Goal: Task Accomplishment & Management: Use online tool/utility

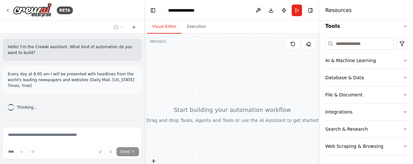
click at [87, 82] on p "Every day at 8:00 am I will be presented with headlines from the world's leadin…" at bounding box center [72, 79] width 129 height 17
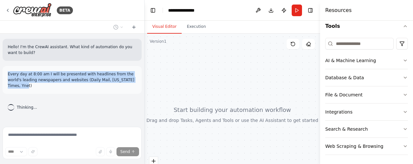
drag, startPoint x: 126, startPoint y: 80, endPoint x: 5, endPoint y: 74, distance: 122.1
click at [5, 74] on div "Every day at 8:00 am I will be presented with headlines from the world's leadin…" at bounding box center [72, 80] width 139 height 28
copy p "Every day at 8:00 am I will be presented with headlines from the world's leadin…"
click at [298, 9] on button "Run" at bounding box center [297, 11] width 10 height 12
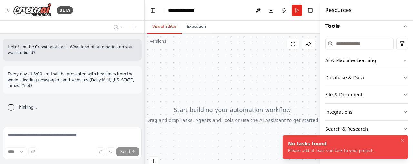
click at [5, 11] on icon at bounding box center [7, 10] width 5 height 5
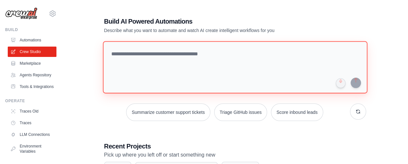
click at [158, 53] on textarea at bounding box center [235, 67] width 265 height 52
paste textarea "**********"
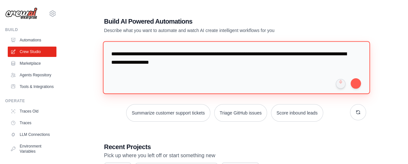
click at [187, 54] on textarea "**********" at bounding box center [236, 67] width 267 height 53
click at [212, 63] on textarea "**********" at bounding box center [236, 67] width 267 height 53
type textarea "**********"
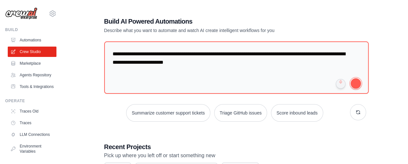
click at [360, 82] on button "submit" at bounding box center [356, 83] width 10 height 10
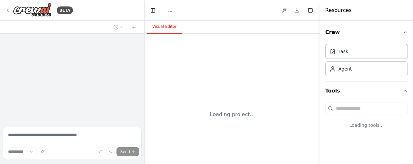
select select "****"
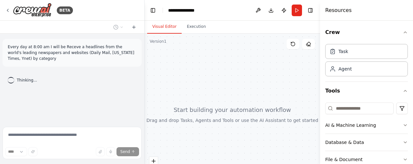
click at [38, 73] on div "Thinking..." at bounding box center [72, 80] width 139 height 17
drag, startPoint x: 26, startPoint y: 69, endPoint x: 22, endPoint y: 73, distance: 5.7
click at [24, 72] on div "Thinking..." at bounding box center [23, 80] width 40 height 17
click at [22, 77] on span "Thinking..." at bounding box center [27, 79] width 20 height 5
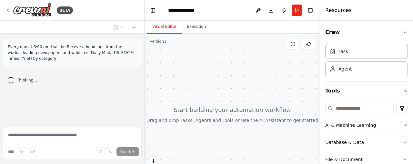
click at [26, 84] on div "Every day at 8:00 am I will be Receve a headlines from the world's leading news…" at bounding box center [72, 79] width 144 height 90
click at [142, 117] on div "Every day at 8:00 am I will be Receve a headlines from the world's leading news…" at bounding box center [72, 79] width 144 height 90
drag, startPoint x: 161, startPoint y: 116, endPoint x: 177, endPoint y: 124, distance: 18.5
click at [162, 117] on div at bounding box center [232, 114] width 175 height 161
drag, startPoint x: 177, startPoint y: 124, endPoint x: 233, endPoint y: 118, distance: 56.0
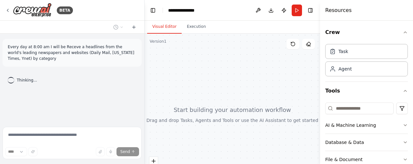
click at [185, 126] on div at bounding box center [232, 114] width 175 height 161
click at [379, 51] on div "Task" at bounding box center [366, 51] width 83 height 15
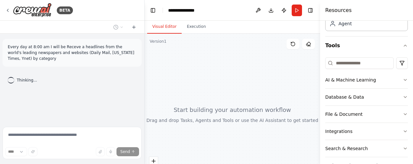
scroll to position [56, 0]
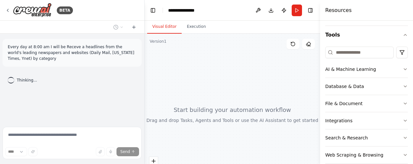
click at [403, 70] on icon "button" at bounding box center [405, 68] width 5 height 5
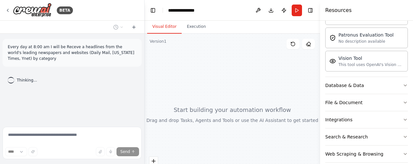
scroll to position [160, 0]
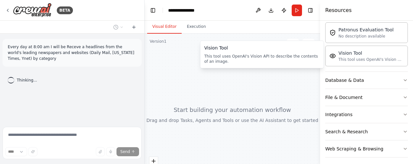
click at [345, 57] on div "This tool uses OpenAI's Vision API to describe the contents of an image." at bounding box center [370, 59] width 65 height 5
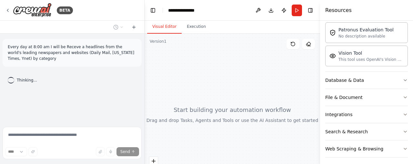
click at [343, 58] on div "This tool uses OpenAI's Vision API to describe the contents of an image." at bounding box center [370, 59] width 65 height 5
click at [343, 57] on div "This tool uses OpenAI's Vision API to describe the contents of an image." at bounding box center [370, 59] width 65 height 5
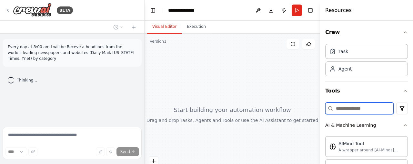
click at [366, 107] on input at bounding box center [359, 108] width 68 height 12
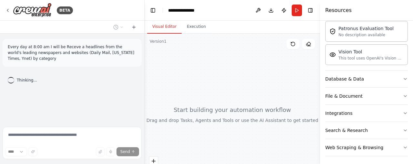
scroll to position [162, 0]
click at [366, 146] on div "Web Scraping & Browsing" at bounding box center [354, 147] width 58 height 6
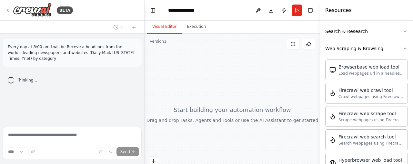
scroll to position [238, 0]
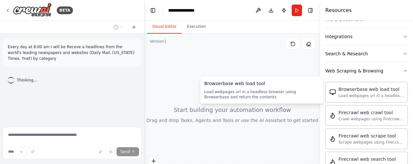
click at [376, 95] on div "Load webpages url in a headless browser using Browserbase and return the conten…" at bounding box center [370, 95] width 65 height 5
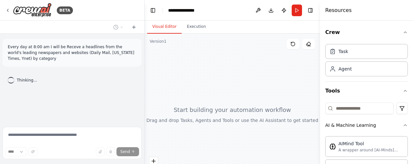
scroll to position [161, 0]
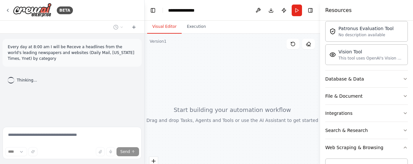
click at [76, 51] on p "Every day at 8:00 am I will be Receve a headlines from the world's leading news…" at bounding box center [72, 52] width 129 height 17
click at [41, 56] on div "Every day at 8:00 am I will be Receve a headlines from the world's leading news…" at bounding box center [72, 53] width 139 height 28
click at [403, 145] on icon "button" at bounding box center [405, 147] width 5 height 5
click at [403, 129] on icon "button" at bounding box center [405, 129] width 5 height 5
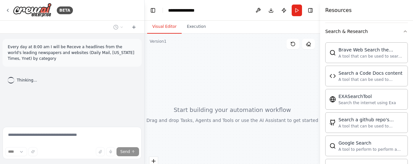
scroll to position [259, 0]
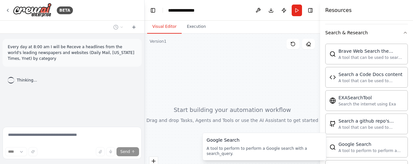
click at [269, 148] on div "A tool to perform to perform a Google search with a search_query." at bounding box center [263, 150] width 115 height 10
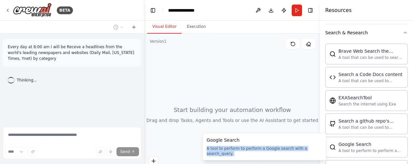
click at [269, 148] on div "A tool to perform to perform a Google search with a search_query." at bounding box center [263, 150] width 115 height 10
click at [350, 142] on div "Google Search" at bounding box center [370, 144] width 65 height 6
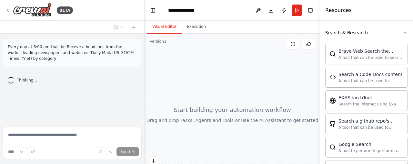
click at [350, 142] on div "Google Search" at bounding box center [370, 144] width 65 height 6
click at [350, 141] on div "Google Search" at bounding box center [370, 144] width 65 height 6
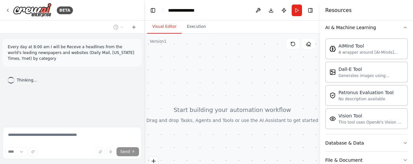
click at [49, 72] on div "Thinking..." at bounding box center [72, 80] width 139 height 17
drag, startPoint x: 24, startPoint y: 70, endPoint x: 14, endPoint y: 71, distance: 9.7
click at [21, 72] on div "Thinking..." at bounding box center [23, 80] width 40 height 17
click at [14, 77] on div "Thinking..." at bounding box center [22, 80] width 29 height 6
click at [13, 77] on div "Thinking..." at bounding box center [22, 80] width 29 height 6
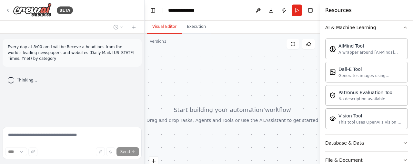
click at [13, 77] on div at bounding box center [11, 80] width 6 height 6
click at [134, 28] on icon at bounding box center [133, 27] width 5 height 5
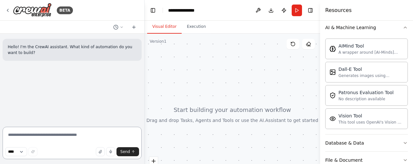
click at [60, 135] on textarea at bounding box center [72, 142] width 139 height 32
paste textarea "**********"
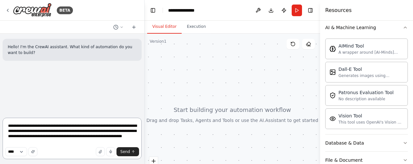
drag, startPoint x: 34, startPoint y: 126, endPoint x: 25, endPoint y: 125, distance: 8.4
click at [25, 125] on textarea "**********" at bounding box center [72, 137] width 139 height 41
type textarea "**********"
click at [128, 153] on span "Send" at bounding box center [125, 151] width 10 height 5
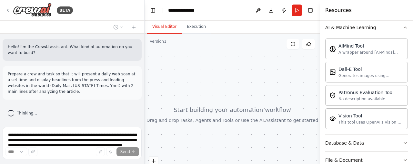
scroll to position [2, 0]
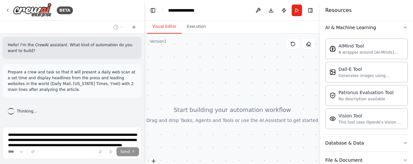
click at [251, 104] on div at bounding box center [232, 114] width 175 height 161
click at [248, 111] on div at bounding box center [232, 114] width 175 height 161
click at [248, 112] on div at bounding box center [232, 114] width 175 height 161
click at [248, 113] on div at bounding box center [232, 114] width 175 height 161
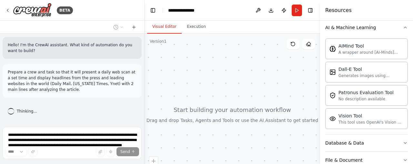
click at [193, 31] on button "Execution" at bounding box center [196, 27] width 29 height 14
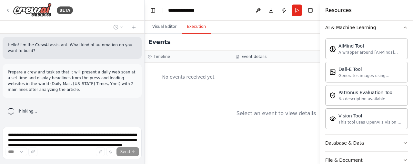
click at [261, 82] on div "Select an event to view details" at bounding box center [276, 113] width 88 height 101
click at [166, 28] on button "Visual Editor" at bounding box center [164, 27] width 35 height 14
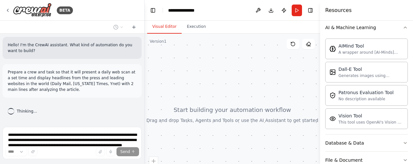
click at [198, 91] on div at bounding box center [232, 114] width 175 height 161
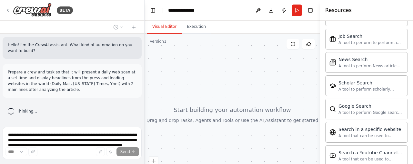
scroll to position [446, 0]
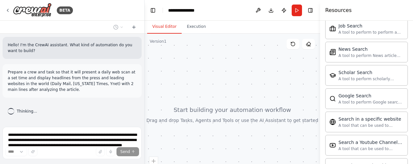
click at [222, 118] on div at bounding box center [232, 114] width 175 height 161
click at [308, 44] on icon at bounding box center [308, 43] width 5 height 5
click at [248, 105] on div at bounding box center [232, 114] width 175 height 161
click at [247, 105] on div at bounding box center [232, 114] width 175 height 161
click at [230, 115] on div at bounding box center [232, 114] width 175 height 161
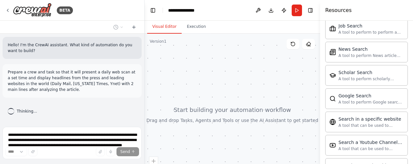
click at [215, 121] on div at bounding box center [232, 114] width 175 height 161
click at [155, 163] on button "zoom in" at bounding box center [153, 160] width 8 height 8
click at [343, 123] on div "A tool that can be used to semantic search a query from a specific URL content." at bounding box center [370, 125] width 65 height 5
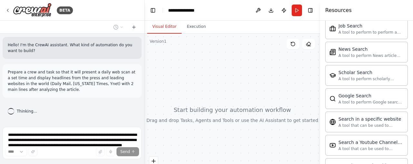
click at [343, 123] on div "A tool that can be used to semantic search a query from a specific URL content." at bounding box center [370, 125] width 65 height 5
click at [153, 161] on icon "zoom in" at bounding box center [154, 161] width 4 height 4
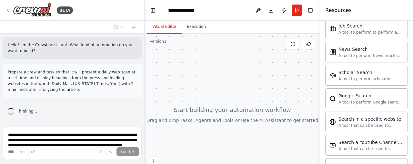
drag, startPoint x: 153, startPoint y: 161, endPoint x: 176, endPoint y: 109, distance: 56.7
drag, startPoint x: 173, startPoint y: 70, endPoint x: 169, endPoint y: 54, distance: 16.7
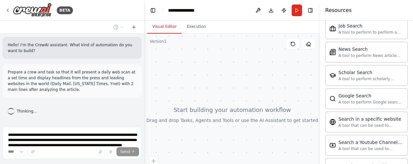
click at [173, 69] on div at bounding box center [232, 114] width 175 height 161
drag, startPoint x: 169, startPoint y: 54, endPoint x: 172, endPoint y: 94, distance: 39.8
click at [167, 123] on div at bounding box center [232, 114] width 175 height 161
drag, startPoint x: 175, startPoint y: 56, endPoint x: 187, endPoint y: 108, distance: 53.6
click at [187, 108] on div at bounding box center [232, 114] width 175 height 161
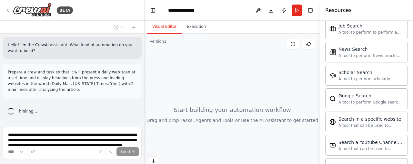
drag, startPoint x: 190, startPoint y: 70, endPoint x: 206, endPoint y: 122, distance: 54.3
click at [217, 142] on div at bounding box center [232, 114] width 175 height 161
drag, startPoint x: 193, startPoint y: 106, endPoint x: 200, endPoint y: 137, distance: 31.1
click at [200, 137] on div at bounding box center [232, 114] width 175 height 161
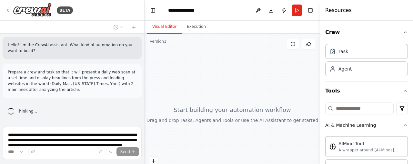
click at [369, 51] on div "Task" at bounding box center [366, 51] width 83 height 15
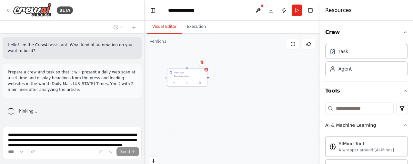
drag, startPoint x: 227, startPoint y: 75, endPoint x: 197, endPoint y: 78, distance: 30.6
click at [197, 78] on div "New Task Task description" at bounding box center [187, 77] width 40 height 18
drag, startPoint x: 184, startPoint y: 91, endPoint x: 192, endPoint y: 98, distance: 10.1
click at [186, 118] on div at bounding box center [190, 121] width 40 height 7
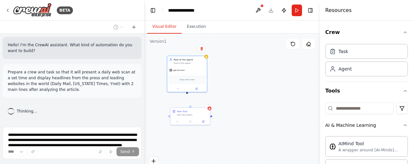
drag, startPoint x: 209, startPoint y: 72, endPoint x: 188, endPoint y: 69, distance: 21.9
click at [188, 69] on div "gpt-4o-mini" at bounding box center [187, 69] width 40 height 7
drag, startPoint x: 193, startPoint y: 113, endPoint x: 190, endPoint y: 111, distance: 4.0
click at [190, 111] on div "Task description" at bounding box center [189, 111] width 31 height 3
click at [187, 95] on div "New Task Task description Role of the agent Goal of the agent gpt-4o-mini Drop …" at bounding box center [232, 114] width 175 height 161
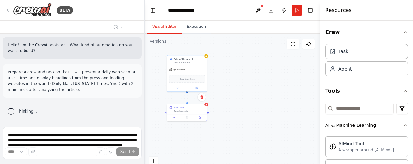
click at [395, 90] on button "Tools" at bounding box center [366, 91] width 83 height 18
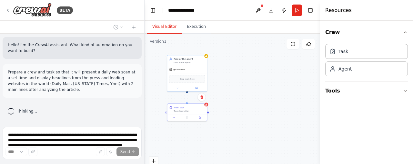
click at [403, 90] on icon "button" at bounding box center [405, 90] width 5 height 5
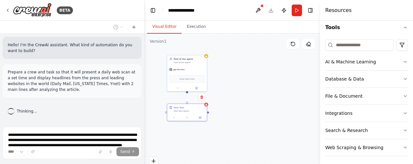
scroll to position [65, 0]
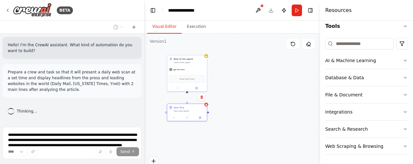
click at [404, 128] on div "Crew Task Agent Tools AI & Machine Learning Database & Data File & Document Int…" at bounding box center [366, 92] width 93 height 143
click at [403, 127] on icon "button" at bounding box center [405, 128] width 5 height 5
click at [403, 129] on icon "button" at bounding box center [405, 128] width 5 height 5
click at [403, 145] on icon "button" at bounding box center [405, 145] width 5 height 5
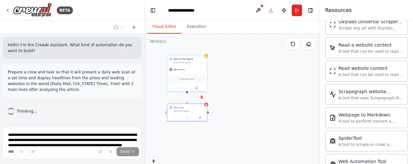
scroll to position [391, 0]
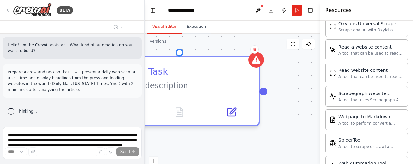
drag, startPoint x: 209, startPoint y: 79, endPoint x: 300, endPoint y: 157, distance: 119.7
click at [299, 157] on div "New Task Task description Role of the agent Goal of the agent gpt-4o-mini Drop …" at bounding box center [232, 114] width 175 height 161
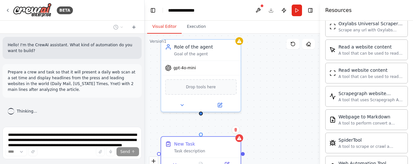
drag, startPoint x: 242, startPoint y: 67, endPoint x: 221, endPoint y: 122, distance: 58.3
click at [221, 122] on div "New Task Task description Role of the agent Goal of the agent gpt-4o-mini Drop …" at bounding box center [232, 114] width 175 height 161
click at [209, 69] on div "gpt-4o-mini" at bounding box center [200, 68] width 79 height 14
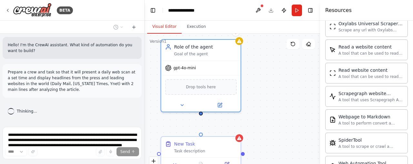
click at [183, 70] on div "gpt-4o-mini" at bounding box center [200, 68] width 79 height 14
click at [198, 86] on span "Drop tools here" at bounding box center [201, 87] width 30 height 6
click at [193, 90] on div "Drop tools here" at bounding box center [201, 86] width 72 height 15
click at [213, 85] on span "Drop tools here" at bounding box center [201, 87] width 30 height 6
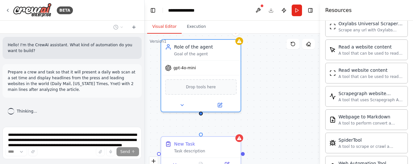
click at [214, 85] on span "Drop tools here" at bounding box center [201, 87] width 30 height 6
click at [211, 84] on span "Drop tools here" at bounding box center [201, 87] width 30 height 6
click at [214, 89] on div "Drop tools here" at bounding box center [201, 86] width 72 height 15
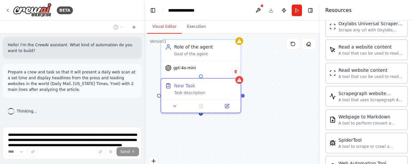
drag, startPoint x: 217, startPoint y: 146, endPoint x: 215, endPoint y: 85, distance: 60.7
click at [215, 85] on div "New Task Task description" at bounding box center [205, 88] width 63 height 13
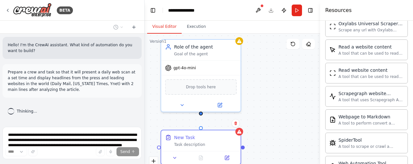
drag, startPoint x: 229, startPoint y: 91, endPoint x: 229, endPoint y: 137, distance: 45.8
click at [229, 137] on div "New Task Task description" at bounding box center [205, 140] width 63 height 13
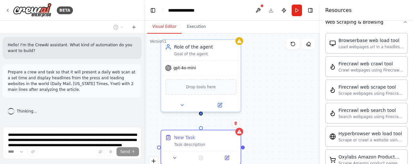
scroll to position [164, 0]
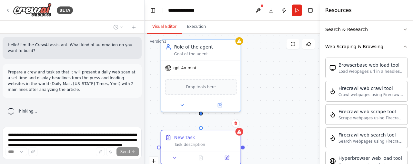
click at [380, 47] on button "Web Scraping & Browsing" at bounding box center [366, 46] width 83 height 17
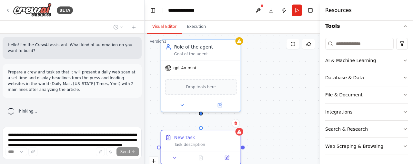
click at [396, 132] on button "Search & Research" at bounding box center [366, 128] width 83 height 17
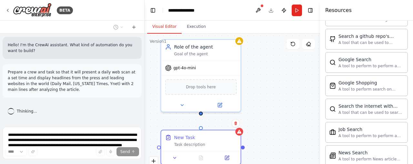
scroll to position [246, 0]
click at [200, 88] on img at bounding box center [201, 88] width 8 height 8
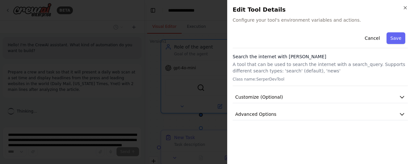
click at [260, 56] on h3 "Search the internet with [PERSON_NAME]" at bounding box center [320, 56] width 175 height 6
drag, startPoint x: 275, startPoint y: 54, endPoint x: 299, endPoint y: 55, distance: 23.3
click at [276, 54] on h3 "Search the internet with [PERSON_NAME]" at bounding box center [320, 56] width 175 height 6
click at [301, 56] on h3 "Search the internet with [PERSON_NAME]" at bounding box center [320, 56] width 175 height 6
drag, startPoint x: 252, startPoint y: 78, endPoint x: 282, endPoint y: 81, distance: 29.9
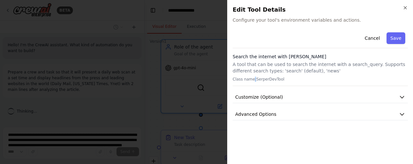
click at [252, 77] on p "Class name: SerperDevTool" at bounding box center [320, 78] width 175 height 5
click at [292, 91] on button "Customize (Optional)" at bounding box center [320, 97] width 175 height 12
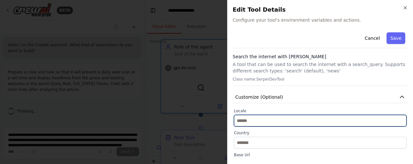
click at [275, 119] on input "text" at bounding box center [320, 121] width 173 height 12
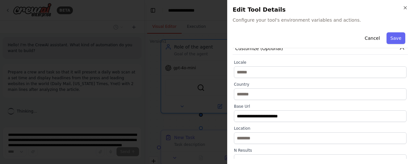
scroll to position [41, 0]
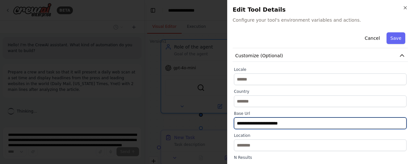
drag, startPoint x: 301, startPoint y: 124, endPoint x: 232, endPoint y: 122, distance: 68.7
click at [232, 122] on div "**********" at bounding box center [320, 82] width 186 height 164
paste input "**********"
type input "**********"
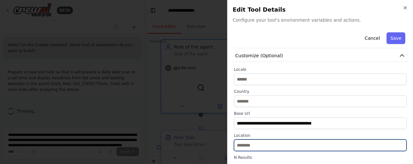
click at [289, 145] on input "text" at bounding box center [320, 145] width 173 height 12
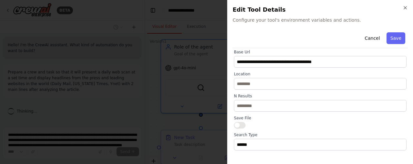
scroll to position [104, 0]
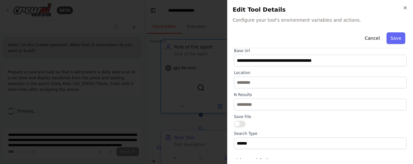
click at [240, 124] on button "button" at bounding box center [240, 123] width 12 height 6
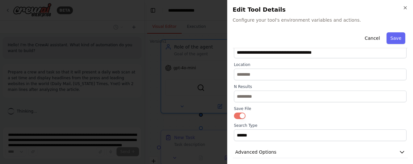
scroll to position [116, 0]
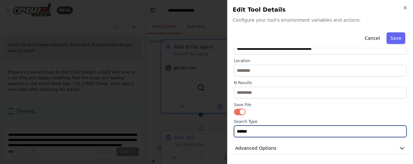
click at [263, 130] on input "******" at bounding box center [320, 131] width 173 height 12
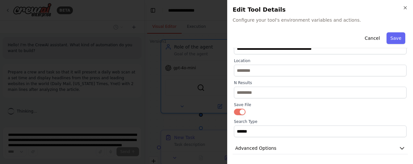
click at [400, 150] on icon "button" at bounding box center [402, 148] width 6 height 6
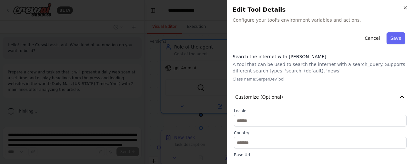
click at [394, 41] on button "Save" at bounding box center [395, 38] width 19 height 12
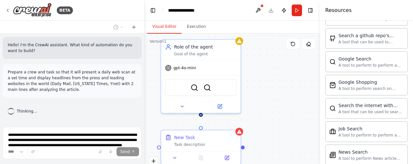
click at [209, 85] on img at bounding box center [208, 88] width 8 height 8
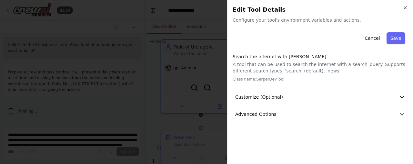
click at [329, 98] on button "Customize (Optional)" at bounding box center [320, 97] width 175 height 12
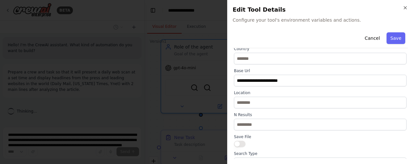
scroll to position [83, 0]
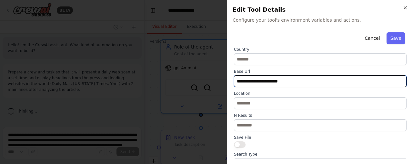
drag, startPoint x: 303, startPoint y: 81, endPoint x: 228, endPoint y: 81, distance: 74.5
click at [228, 81] on div "**********" at bounding box center [320, 82] width 186 height 164
paste input "text"
type input "**********"
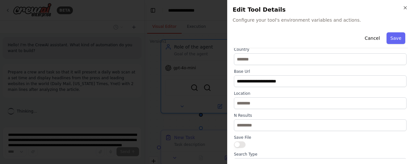
click at [238, 144] on button "button" at bounding box center [240, 144] width 12 height 6
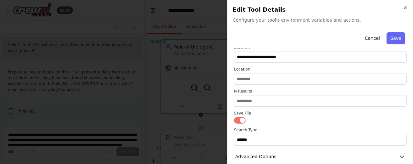
scroll to position [116, 0]
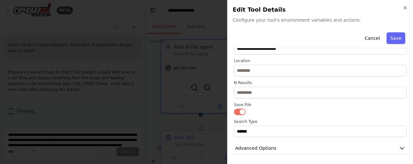
click at [390, 39] on button "Save" at bounding box center [395, 38] width 19 height 12
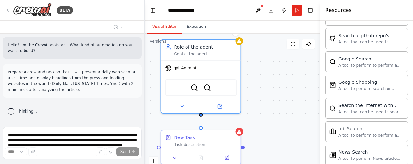
click at [221, 142] on div "Task description" at bounding box center [205, 144] width 63 height 5
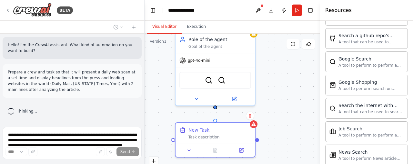
drag, startPoint x: 282, startPoint y: 138, endPoint x: 321, endPoint y: 131, distance: 39.7
click at [321, 131] on div "**********" at bounding box center [206, 82] width 413 height 164
click at [216, 138] on div "New Task Task description" at bounding box center [214, 132] width 79 height 21
click at [224, 140] on div "New Task Task description" at bounding box center [214, 132] width 79 height 21
click at [206, 139] on div "New Task Task description" at bounding box center [214, 132] width 79 height 21
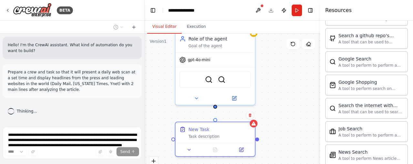
click at [203, 137] on div "Task description" at bounding box center [219, 136] width 63 height 5
click at [203, 131] on div "New Task" at bounding box center [198, 129] width 21 height 6
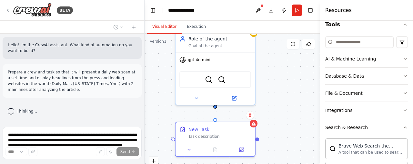
scroll to position [55, 0]
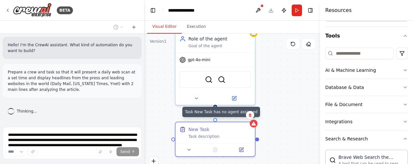
click at [254, 123] on icon at bounding box center [253, 123] width 4 height 4
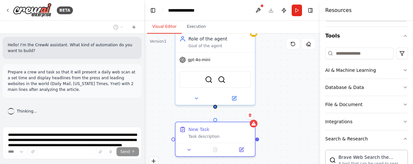
click at [216, 123] on div "New Task Task description" at bounding box center [214, 132] width 79 height 21
click at [239, 149] on icon at bounding box center [241, 149] width 4 height 4
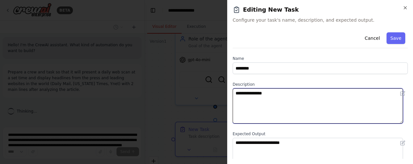
click at [284, 92] on textarea "**********" at bounding box center [318, 105] width 170 height 35
drag, startPoint x: 281, startPoint y: 92, endPoint x: 229, endPoint y: 92, distance: 51.9
click at [229, 92] on div "**********" at bounding box center [320, 82] width 186 height 164
paste textarea "**********"
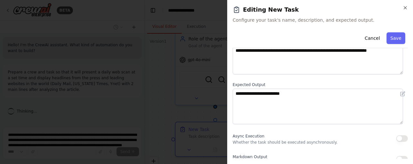
scroll to position [50, 0]
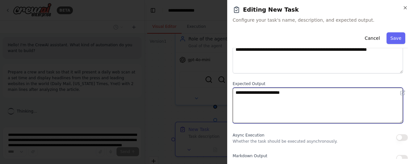
drag, startPoint x: 338, startPoint y: 96, endPoint x: 232, endPoint y: 91, distance: 105.9
click at [232, 91] on div "**********" at bounding box center [320, 82] width 186 height 164
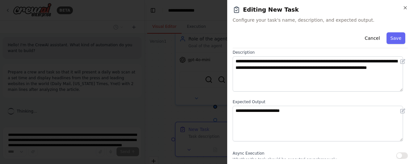
scroll to position [22, 0]
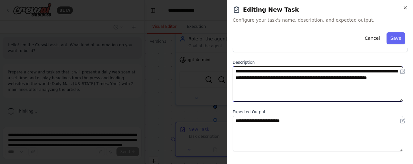
drag, startPoint x: 348, startPoint y: 77, endPoint x: 385, endPoint y: 87, distance: 38.1
click at [385, 87] on textarea "**********" at bounding box center [318, 83] width 170 height 35
type textarea "**********"
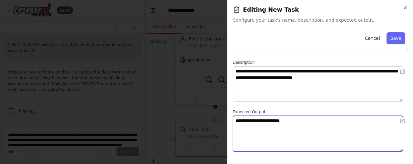
click at [264, 131] on textarea "**********" at bounding box center [318, 132] width 170 height 35
drag, startPoint x: 257, startPoint y: 124, endPoint x: 223, endPoint y: 123, distance: 34.2
click at [223, 123] on body "**********" at bounding box center [206, 82] width 413 height 164
paste textarea "**********"
drag, startPoint x: 245, startPoint y: 121, endPoint x: 235, endPoint y: 121, distance: 9.4
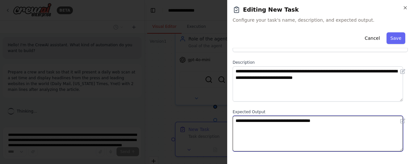
click at [235, 121] on textarea "**********" at bounding box center [318, 132] width 170 height 35
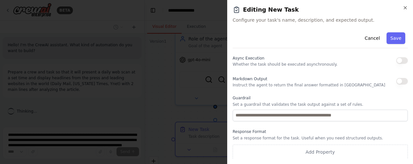
type textarea "**********"
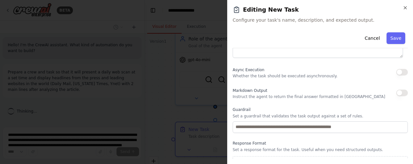
scroll to position [114, 0]
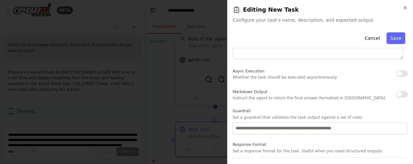
click at [397, 92] on button "button" at bounding box center [402, 94] width 12 height 6
click at [396, 93] on button "button" at bounding box center [402, 94] width 12 height 6
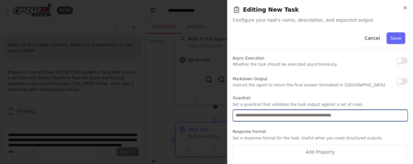
click at [365, 113] on input "text" at bounding box center [320, 115] width 175 height 12
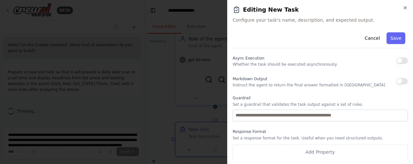
click at [324, 154] on button "Add Property" at bounding box center [320, 151] width 175 height 15
click at [399, 149] on icon "button" at bounding box center [401, 149] width 5 height 5
click at [392, 38] on button "Save" at bounding box center [395, 38] width 19 height 12
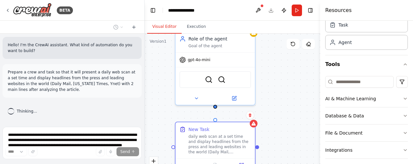
scroll to position [0, 0]
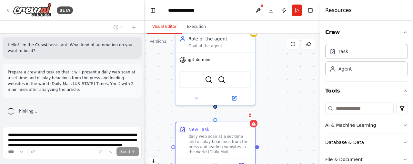
click at [366, 53] on div "Task" at bounding box center [366, 51] width 83 height 15
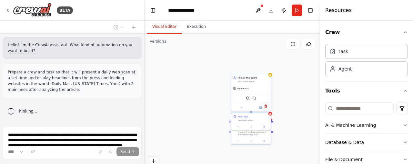
drag, startPoint x: 289, startPoint y: 124, endPoint x: 263, endPoint y: 121, distance: 26.7
click at [263, 121] on div "New Task Task description" at bounding box center [251, 118] width 40 height 10
drag, startPoint x: 263, startPoint y: 137, endPoint x: 262, endPoint y: 152, distance: 15.2
click at [262, 152] on div "New Task daily web scan at a set time and display headlines from the press and …" at bounding box center [251, 147] width 40 height 25
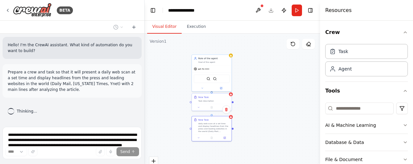
drag, startPoint x: 281, startPoint y: 120, endPoint x: 243, endPoint y: 104, distance: 41.9
click at [243, 104] on div "New Task daily web scan at a set time and display headlines from the press and …" at bounding box center [232, 114] width 175 height 161
click at [213, 99] on div "Task description" at bounding box center [213, 100] width 31 height 3
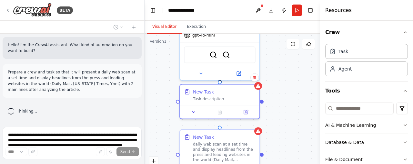
drag, startPoint x: 211, startPoint y: 98, endPoint x: 214, endPoint y: 102, distance: 5.1
click at [211, 97] on div "Task description" at bounding box center [224, 98] width 63 height 5
click at [247, 110] on icon at bounding box center [246, 111] width 3 height 3
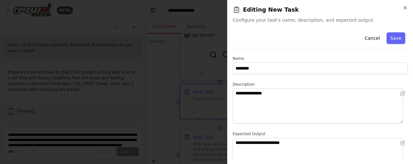
click at [404, 8] on icon "button" at bounding box center [405, 7] width 5 height 5
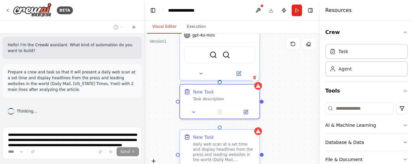
click at [235, 99] on div "Task description" at bounding box center [224, 98] width 63 height 5
click at [244, 94] on div "New Task Task description" at bounding box center [224, 94] width 63 height 13
drag, startPoint x: 243, startPoint y: 94, endPoint x: 215, endPoint y: 86, distance: 29.7
click at [215, 86] on div "New Task Task description" at bounding box center [219, 95] width 79 height 21
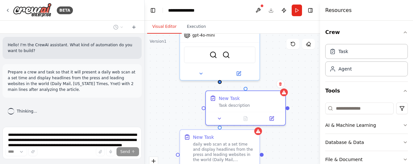
drag, startPoint x: 249, startPoint y: 95, endPoint x: 275, endPoint y: 104, distance: 27.9
click at [275, 104] on div "Task description" at bounding box center [250, 105] width 63 height 5
click at [281, 85] on icon at bounding box center [280, 84] width 4 height 4
click at [268, 88] on div "New Task daily web scan at a set time and display headlines from the press and …" at bounding box center [232, 114] width 175 height 161
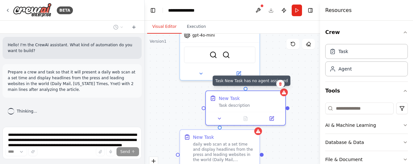
click at [283, 93] on icon at bounding box center [283, 92] width 5 height 5
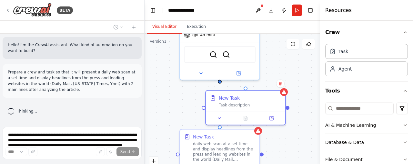
click at [281, 84] on icon at bounding box center [280, 84] width 3 height 4
click at [268, 84] on button "Confirm" at bounding box center [262, 84] width 23 height 8
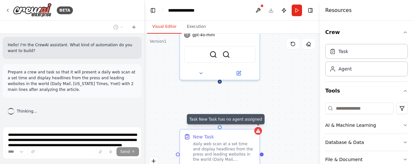
click at [255, 131] on div at bounding box center [258, 131] width 8 height 8
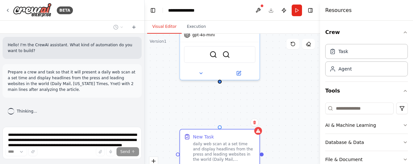
click at [221, 83] on div "New Task daily web scan at a set time and display headlines from the press and …" at bounding box center [232, 114] width 175 height 161
click at [260, 133] on div "New Task daily web scan at a set time and display headlines from the press and …" at bounding box center [232, 114] width 175 height 161
click at [258, 133] on div "New Task daily web scan at a set time and display headlines from the press and …" at bounding box center [218, 147] width 79 height 36
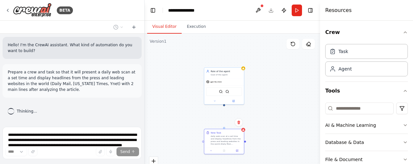
click at [237, 154] on div "New Task daily web scan at a set time and display headlines from the press and …" at bounding box center [224, 140] width 40 height 25
click at [238, 151] on button at bounding box center [237, 150] width 11 height 4
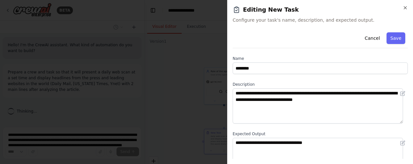
scroll to position [127, 0]
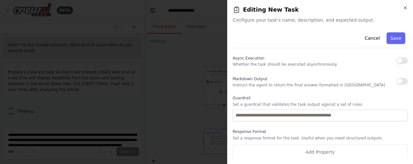
click at [408, 9] on div "**********" at bounding box center [320, 82] width 186 height 164
click at [404, 6] on div "**********" at bounding box center [320, 82] width 186 height 164
click at [405, 7] on icon "button" at bounding box center [405, 7] width 3 height 3
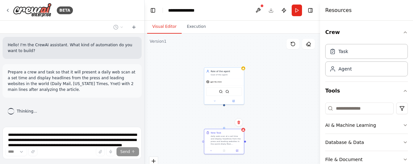
click at [234, 101] on button at bounding box center [234, 101] width 18 height 4
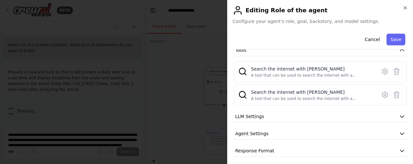
scroll to position [84, 0]
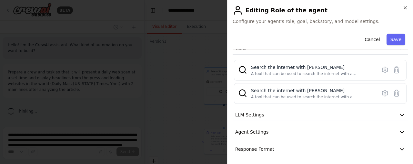
click at [343, 124] on div "**********" at bounding box center [320, 51] width 175 height 208
click at [343, 127] on button "Agent Settings" at bounding box center [320, 132] width 175 height 12
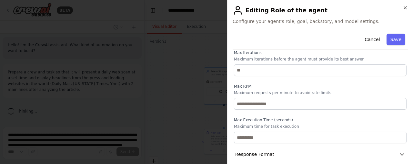
scroll to position [96, 0]
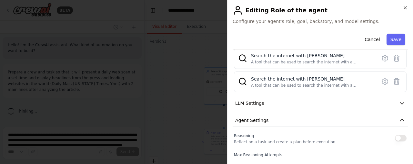
click at [380, 121] on button "Agent Settings" at bounding box center [320, 120] width 175 height 12
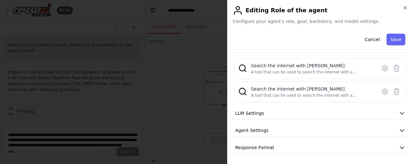
scroll to position [84, 0]
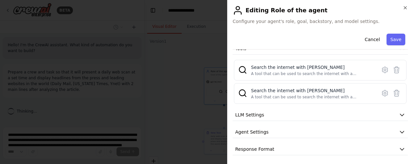
click at [364, 140] on div "**********" at bounding box center [320, 51] width 175 height 208
click at [399, 145] on icon "button" at bounding box center [402, 148] width 6 height 6
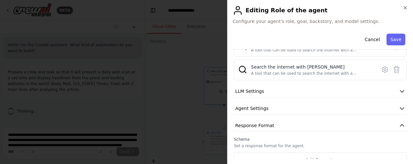
scroll to position [114, 0]
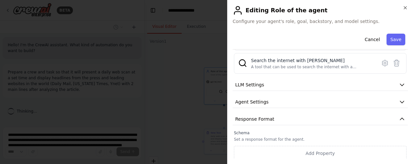
click at [399, 118] on icon "button" at bounding box center [402, 118] width 6 height 6
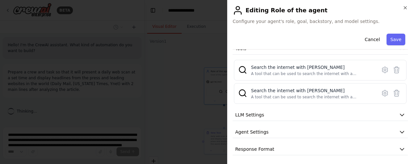
click at [400, 114] on icon "button" at bounding box center [402, 115] width 4 height 2
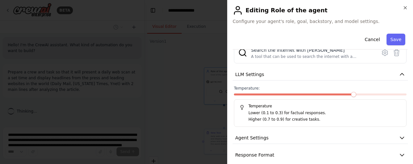
scroll to position [130, 0]
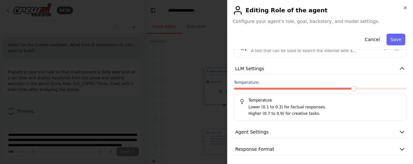
click at [299, 80] on label "Temperature:" at bounding box center [320, 82] width 173 height 5
click at [299, 72] on button "LLM Settings" at bounding box center [320, 69] width 175 height 12
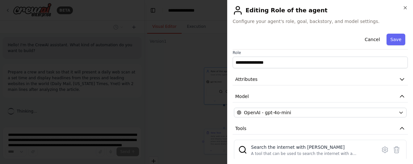
scroll to position [0, 0]
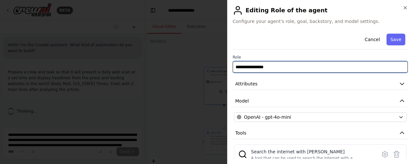
drag, startPoint x: 285, startPoint y: 67, endPoint x: 221, endPoint y: 17, distance: 81.8
click at [220, 64] on body "**********" at bounding box center [206, 82] width 413 height 164
paste input "text"
type input "**********"
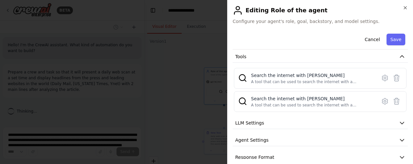
scroll to position [84, 0]
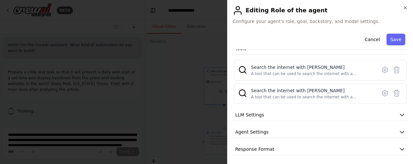
click at [387, 37] on button "Save" at bounding box center [395, 40] width 19 height 12
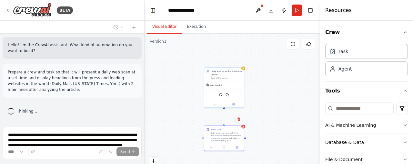
click at [243, 128] on div "New Task daily web scan at a set time and display headlines from the press and …" at bounding box center [224, 137] width 40 height 25
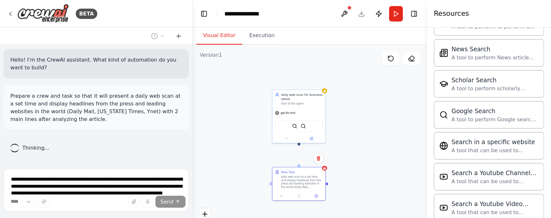
scroll to position [392, 0]
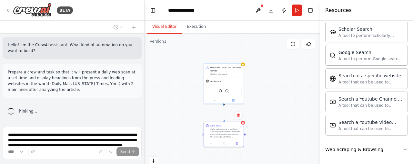
drag, startPoint x: 225, startPoint y: 110, endPoint x: 224, endPoint y: 104, distance: 6.5
click at [224, 104] on div "New Task daily web scan at a set time and display headlines from the press and …" at bounding box center [232, 114] width 175 height 161
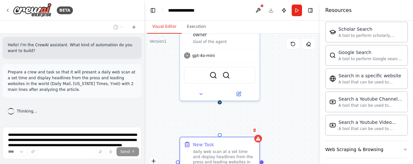
click at [259, 8] on button at bounding box center [258, 11] width 10 height 12
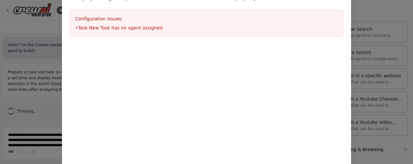
click at [114, 22] on div "Configuration issues: • Task New Task has no agent assigned" at bounding box center [207, 23] width 274 height 26
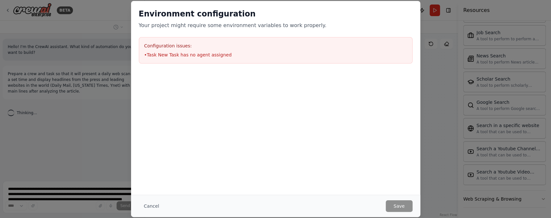
scroll to position [340, 0]
click at [167, 57] on li "• Task New Task has no agent assigned" at bounding box center [275, 55] width 263 height 6
drag, startPoint x: 182, startPoint y: 57, endPoint x: 207, endPoint y: 56, distance: 25.2
click at [183, 57] on li "• Task New Task has no agent assigned" at bounding box center [275, 55] width 263 height 6
drag, startPoint x: 207, startPoint y: 56, endPoint x: 224, endPoint y: 56, distance: 16.5
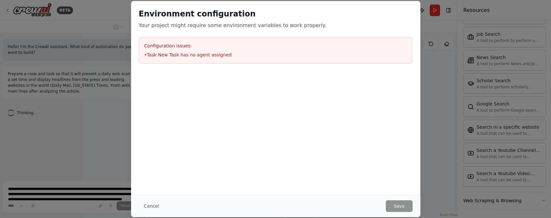
click at [208, 56] on li "• Task New Task has no agent assigned" at bounding box center [275, 55] width 263 height 6
click at [227, 56] on li "• Task New Task has no agent assigned" at bounding box center [275, 55] width 263 height 6
click at [189, 19] on div "Environment configuration Your project might require some environment variables…" at bounding box center [276, 19] width 274 height 21
drag, startPoint x: 164, startPoint y: 32, endPoint x: 178, endPoint y: 53, distance: 25.1
click at [167, 37] on div "Environment configuration Your project might require some environment variables…" at bounding box center [275, 36] width 289 height 70
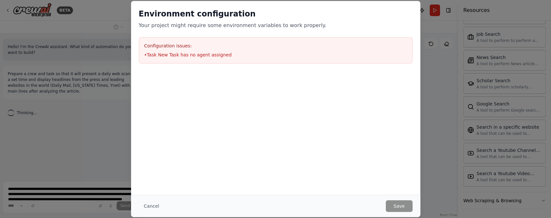
drag, startPoint x: 170, startPoint y: 15, endPoint x: 185, endPoint y: 32, distance: 22.2
click at [171, 16] on h2 "Environment configuration" at bounding box center [276, 14] width 274 height 10
drag, startPoint x: 185, startPoint y: 32, endPoint x: 172, endPoint y: 37, distance: 13.4
click at [184, 34] on div "Environment configuration Your project might require some environment variables…" at bounding box center [275, 36] width 289 height 70
drag, startPoint x: 159, startPoint y: 203, endPoint x: 155, endPoint y: 205, distance: 4.9
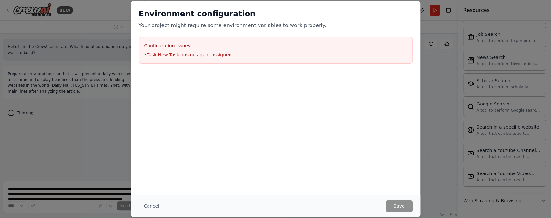
click at [157, 163] on button "Cancel" at bounding box center [151, 206] width 25 height 12
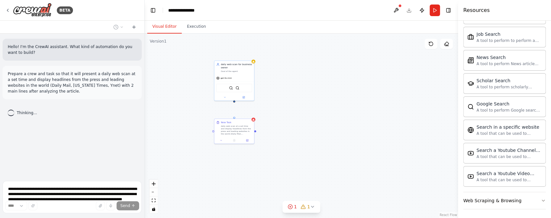
click at [155, 163] on button "toggle interactivity" at bounding box center [153, 209] width 8 height 8
click at [310, 163] on icon at bounding box center [312, 206] width 5 height 5
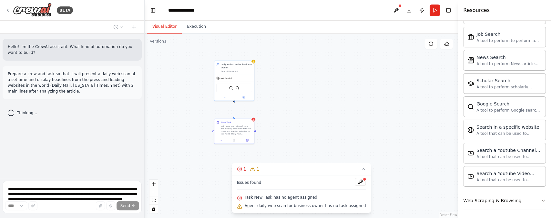
drag, startPoint x: 254, startPoint y: 200, endPoint x: 312, endPoint y: 194, distance: 59.0
click at [257, 163] on span "Task New Task has no agent assigned" at bounding box center [281, 197] width 73 height 5
click at [355, 163] on button at bounding box center [360, 182] width 11 height 8
click at [354, 163] on button "1 1" at bounding box center [301, 169] width 139 height 12
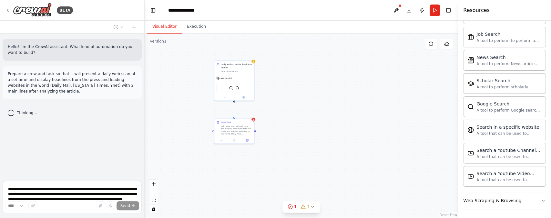
click at [381, 110] on div "New Task daily web scan at a set time and display headlines from the press and …" at bounding box center [301, 126] width 313 height 185
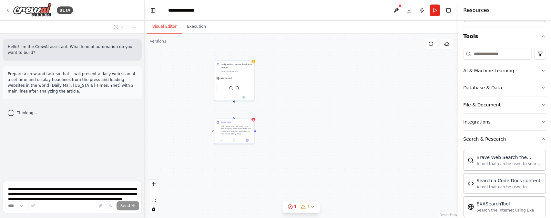
scroll to position [0, 0]
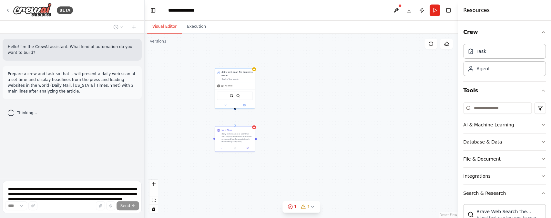
click at [236, 105] on div "New Task daily web scan at a set time and display headlines from the press and …" at bounding box center [301, 126] width 313 height 185
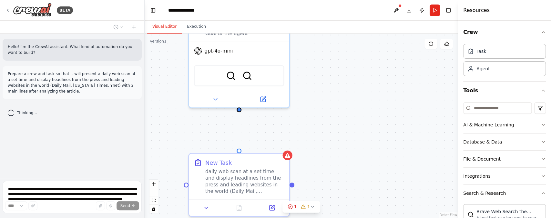
drag, startPoint x: 229, startPoint y: 99, endPoint x: 238, endPoint y: 106, distance: 11.5
click at [239, 109] on div "New Task daily web scan at a set time and display headlines from the press and …" at bounding box center [301, 126] width 313 height 185
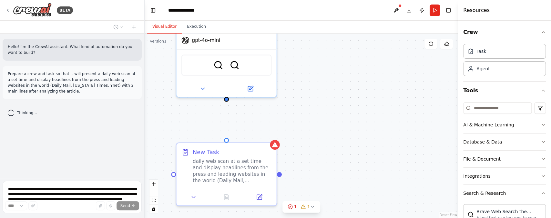
click at [222, 125] on div "New Task daily web scan at a set time and display headlines from the press and …" at bounding box center [301, 126] width 313 height 185
click at [259, 163] on div "New Task daily web scan at a set time and display headlines from the press and …" at bounding box center [301, 126] width 313 height 185
click at [194, 163] on div "New Task daily web scan at a set time and display headlines from the press and …" at bounding box center [301, 126] width 313 height 185
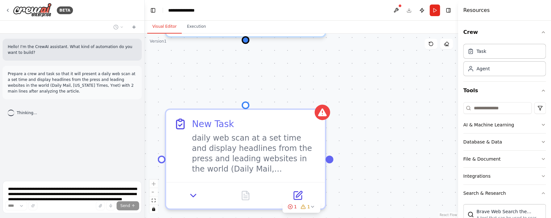
click at [194, 163] on div "New Task daily web scan at a set time and display headlines from the press and …" at bounding box center [301, 126] width 313 height 185
click at [193, 163] on div "New Task daily web scan at a set time and display headlines from the press and …" at bounding box center [301, 126] width 313 height 185
click at [192, 163] on div "New Task daily web scan at a set time and display headlines from the press and …" at bounding box center [301, 126] width 313 height 185
drag, startPoint x: 192, startPoint y: 197, endPoint x: 196, endPoint y: 197, distance: 4.2
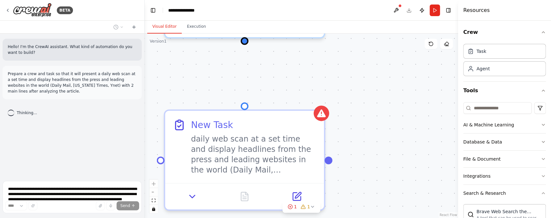
click at [194, 163] on div "New Task daily web scan at a set time and display headlines from the press and …" at bounding box center [301, 126] width 313 height 185
click at [297, 163] on div "New Task daily web scan at a set time and display headlines from the press and …" at bounding box center [301, 126] width 313 height 185
click at [298, 163] on div "New Task daily web scan at a set time and display headlines from the press and …" at bounding box center [301, 126] width 313 height 185
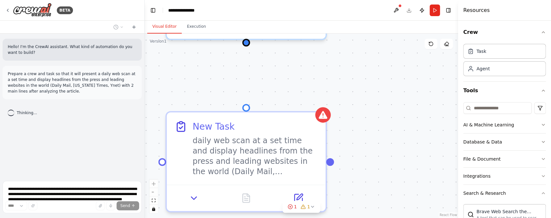
click at [298, 163] on div "New Task daily web scan at a set time and display headlines from the press and …" at bounding box center [301, 126] width 313 height 185
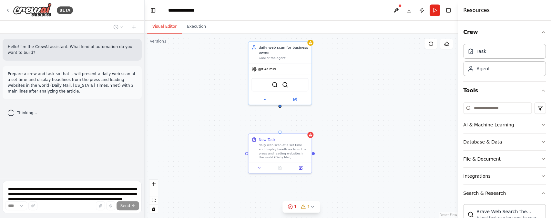
click at [301, 163] on div "New Task daily web scan at a set time and display headlines from the press and …" at bounding box center [301, 126] width 313 height 185
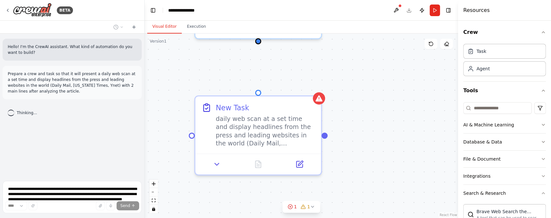
click at [262, 163] on div "New Task daily web scan at a set time and display headlines from the press and …" at bounding box center [301, 126] width 313 height 185
click at [243, 145] on div "New Task daily web scan at a set time and display headlines from the press and …" at bounding box center [301, 126] width 313 height 185
click at [413, 124] on div "New Task daily web scan at a set time and display headlines from the press and …" at bounding box center [301, 126] width 313 height 185
click at [219, 130] on div "New Task daily web scan at a set time and display headlines from the press and …" at bounding box center [301, 126] width 313 height 185
click at [258, 117] on div "New Task daily web scan at a set time and display headlines from the press and …" at bounding box center [301, 126] width 313 height 185
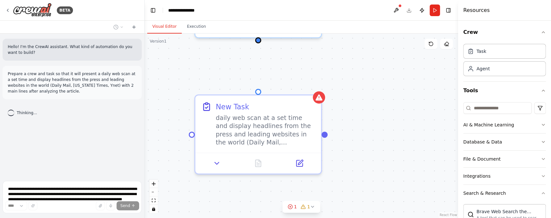
drag, startPoint x: 260, startPoint y: 95, endPoint x: 307, endPoint y: 93, distance: 46.8
click at [261, 95] on div "New Task daily web scan at a set time and display headlines from the press and …" at bounding box center [301, 126] width 313 height 185
click at [325, 99] on div "New Task daily web scan at a set time and display headlines from the press and …" at bounding box center [301, 126] width 313 height 185
click at [321, 98] on div "New Task daily web scan at a set time and display headlines from the press and …" at bounding box center [301, 126] width 313 height 185
click at [322, 98] on div "New Task daily web scan at a set time and display headlines from the press and …" at bounding box center [301, 126] width 313 height 185
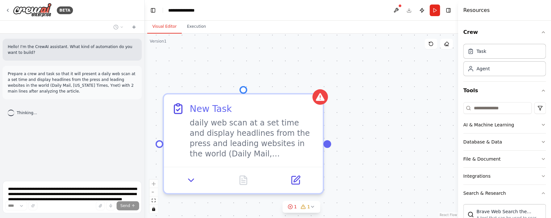
click at [302, 163] on icon at bounding box center [303, 206] width 5 height 5
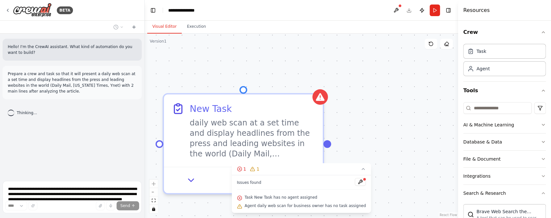
click at [362, 163] on icon at bounding box center [363, 168] width 3 height 1
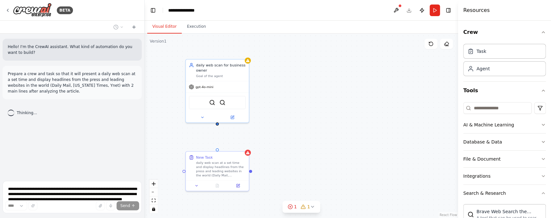
click at [152, 163] on icon "toggle interactivity" at bounding box center [153, 209] width 3 height 4
click at [230, 163] on div "daily web scan at a set time and display headlines from the press and leading w…" at bounding box center [221, 169] width 50 height 16
click at [196, 163] on icon at bounding box center [197, 186] width 4 height 4
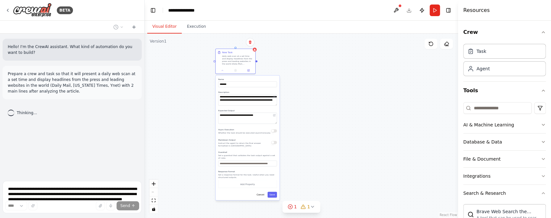
drag, startPoint x: 279, startPoint y: 161, endPoint x: 289, endPoint y: 55, distance: 106.0
click at [289, 55] on div "**********" at bounding box center [301, 126] width 313 height 185
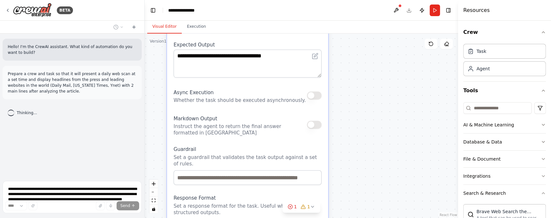
drag, startPoint x: 379, startPoint y: 172, endPoint x: 355, endPoint y: 233, distance: 66.1
click at [355, 163] on html "**********" at bounding box center [275, 109] width 551 height 218
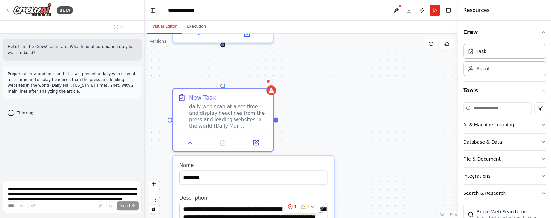
drag, startPoint x: 340, startPoint y: 79, endPoint x: 335, endPoint y: 169, distance: 90.2
click at [342, 163] on div "**********" at bounding box center [301, 126] width 313 height 185
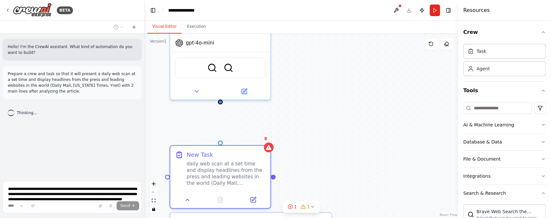
drag, startPoint x: 320, startPoint y: 85, endPoint x: 334, endPoint y: 147, distance: 64.1
click at [334, 147] on div "**********" at bounding box center [301, 126] width 313 height 185
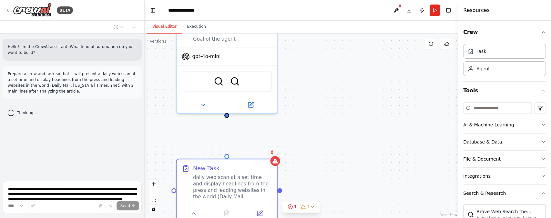
click at [204, 102] on icon at bounding box center [203, 105] width 6 height 6
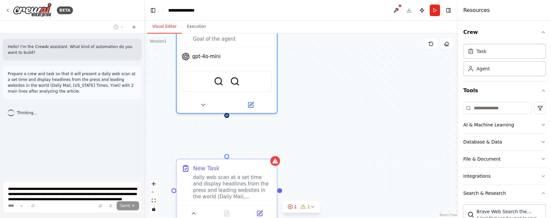
click at [204, 105] on icon at bounding box center [203, 105] width 6 height 6
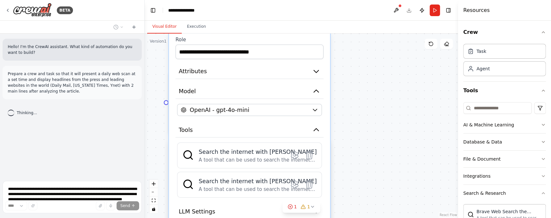
drag, startPoint x: 364, startPoint y: 149, endPoint x: 361, endPoint y: 77, distance: 71.7
click at [361, 77] on div "**********" at bounding box center [301, 126] width 313 height 185
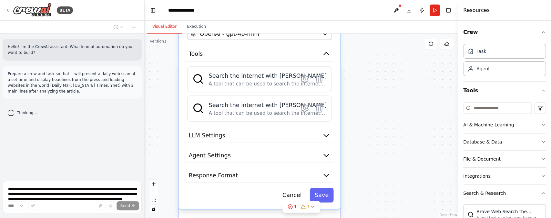
drag, startPoint x: 357, startPoint y: 150, endPoint x: 369, endPoint y: 92, distance: 58.7
click at [369, 92] on div "**********" at bounding box center [301, 126] width 313 height 185
click at [329, 163] on button "Save" at bounding box center [322, 195] width 24 height 15
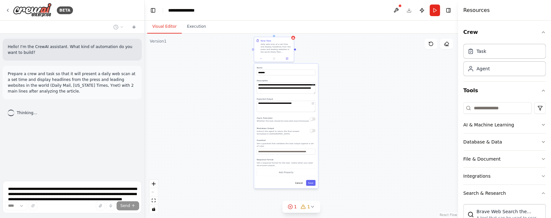
drag, startPoint x: 380, startPoint y: 129, endPoint x: 361, endPoint y: 94, distance: 40.0
click at [361, 94] on div "**********" at bounding box center [301, 126] width 313 height 185
click at [311, 163] on button "Save" at bounding box center [310, 183] width 9 height 6
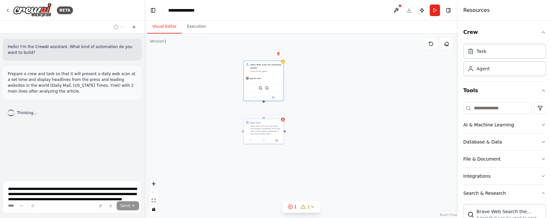
drag, startPoint x: 344, startPoint y: 65, endPoint x: 330, endPoint y: 155, distance: 91.1
click at [330, 155] on div "New Task daily web scan at a set time and display headlines from the press and …" at bounding box center [301, 126] width 313 height 185
click at [413, 6] on button "Run" at bounding box center [434, 11] width 10 height 12
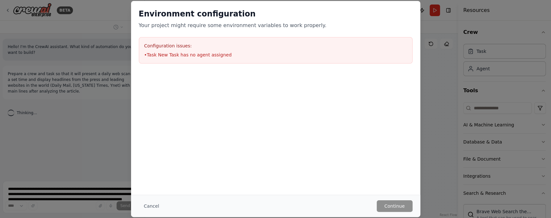
click at [153, 163] on button "Cancel" at bounding box center [151, 206] width 25 height 12
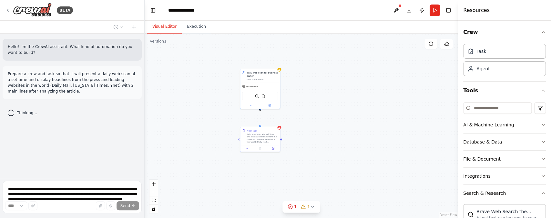
click at [396, 9] on button at bounding box center [396, 11] width 10 height 12
click at [413, 10] on button "Publish" at bounding box center [421, 11] width 10 height 12
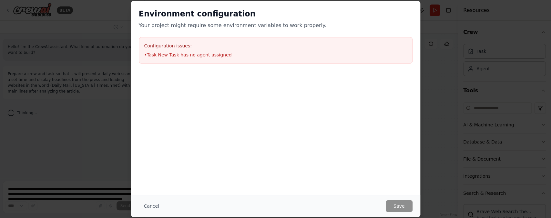
click at [147, 163] on button "Cancel" at bounding box center [151, 206] width 25 height 12
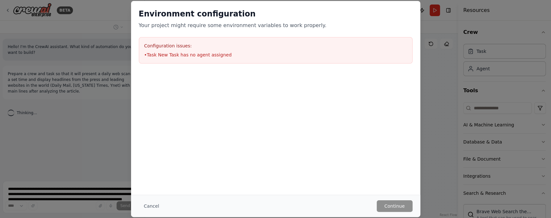
click at [147, 163] on button "Cancel" at bounding box center [151, 206] width 25 height 12
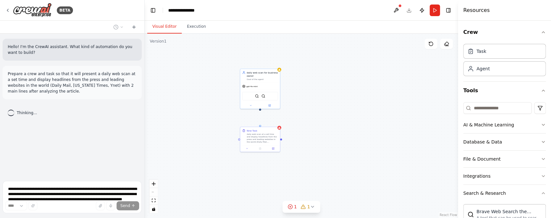
click at [413, 10] on button "Publish" at bounding box center [421, 11] width 10 height 12
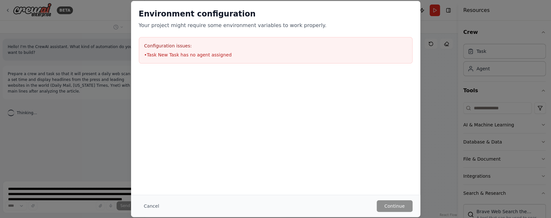
click at [413, 121] on div "Environment configuration Your project might require some environment variables…" at bounding box center [275, 109] width 551 height 218
click at [413, 114] on div "Environment configuration Your project might require some environment variables…" at bounding box center [275, 109] width 551 height 218
click at [154, 163] on button "Cancel" at bounding box center [151, 206] width 25 height 12
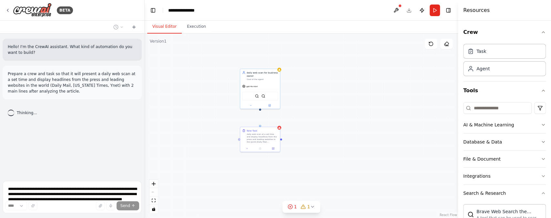
click at [23, 104] on div "Hello! I'm the CrewAI assistant. What kind of automation do you want to build? …" at bounding box center [72, 106] width 144 height 145
click at [27, 62] on div "Hello! I'm the CrewAI assistant. What kind of automation do you want to build? …" at bounding box center [72, 106] width 144 height 145
click at [93, 61] on div "Hello! I'm the CrewAI assistant. What kind of automation do you want to build? …" at bounding box center [72, 106] width 144 height 145
click at [134, 28] on icon at bounding box center [133, 27] width 5 height 5
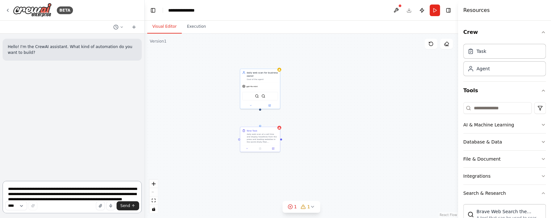
click at [62, 163] on textarea "**********" at bounding box center [72, 197] width 139 height 32
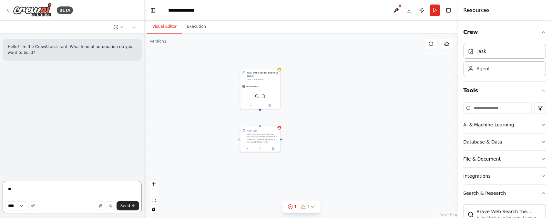
type textarea "*"
type textarea "**********"
drag, startPoint x: 127, startPoint y: 112, endPoint x: 126, endPoint y: 105, distance: 7.9
click at [127, 112] on div "Hello! I'm the CrewAI assistant. What kind of automation do you want to build? …" at bounding box center [72, 106] width 144 height 145
click at [259, 92] on div "SerperDevTool SerperDevTool" at bounding box center [260, 96] width 36 height 8
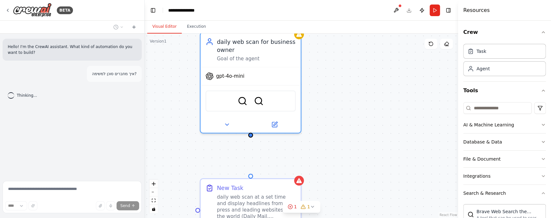
click at [226, 123] on icon at bounding box center [227, 124] width 6 height 6
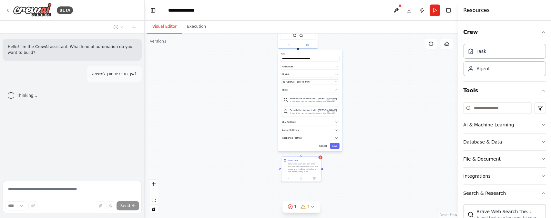
drag, startPoint x: 343, startPoint y: 168, endPoint x: 338, endPoint y: 77, distance: 91.4
click at [338, 77] on div "**********" at bounding box center [310, 100] width 64 height 101
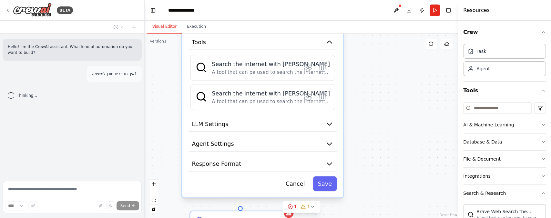
drag, startPoint x: 378, startPoint y: 86, endPoint x: 367, endPoint y: 82, distance: 12.2
click at [367, 82] on div "**********" at bounding box center [301, 126] width 313 height 185
click at [318, 146] on button "Agent Settings" at bounding box center [262, 143] width 148 height 15
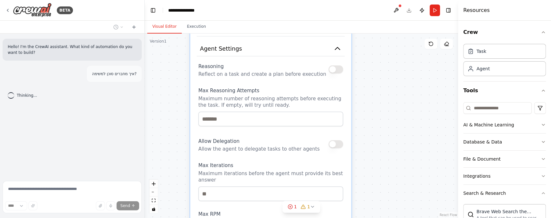
drag, startPoint x: 376, startPoint y: 141, endPoint x: 394, endPoint y: 77, distance: 66.3
click at [394, 77] on div "**********" at bounding box center [301, 126] width 313 height 185
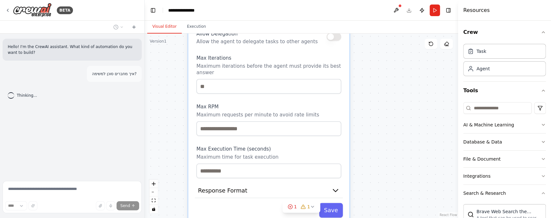
drag, startPoint x: 389, startPoint y: 190, endPoint x: 386, endPoint y: 83, distance: 107.1
click at [386, 83] on div "**********" at bounding box center [301, 126] width 313 height 185
click at [335, 163] on icon "button" at bounding box center [335, 190] width 8 height 8
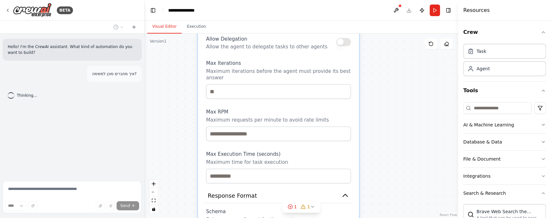
drag, startPoint x: 371, startPoint y: 158, endPoint x: 381, endPoint y: 212, distance: 55.2
click at [381, 163] on div "**********" at bounding box center [301, 126] width 313 height 185
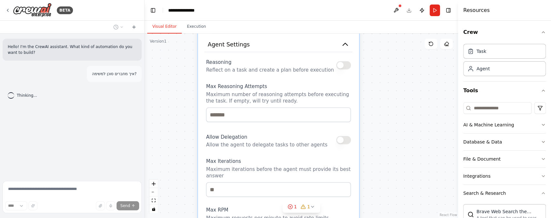
drag, startPoint x: 360, startPoint y: 105, endPoint x: 351, endPoint y: 162, distance: 57.8
click at [353, 163] on div "**********" at bounding box center [301, 126] width 313 height 185
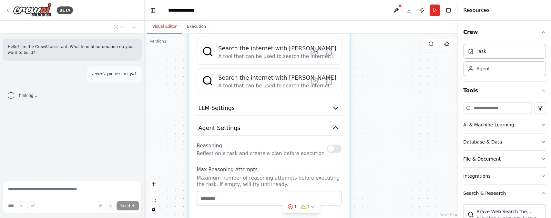
drag, startPoint x: 363, startPoint y: 91, endPoint x: 362, endPoint y: 150, distance: 59.0
click at [362, 150] on div "**********" at bounding box center [301, 126] width 313 height 185
click at [338, 124] on icon "button" at bounding box center [336, 128] width 8 height 8
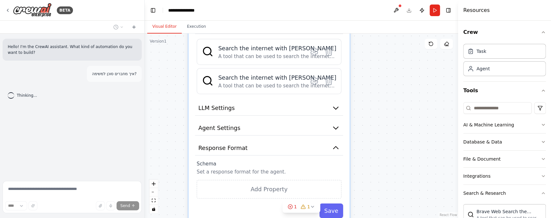
click at [335, 149] on icon "button" at bounding box center [336, 148] width 8 height 8
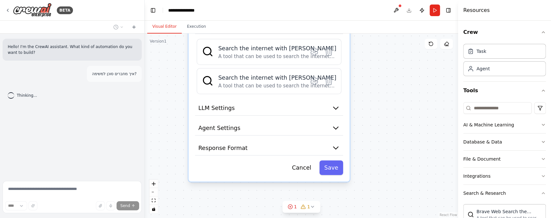
click at [340, 110] on button "LLM Settings" at bounding box center [269, 108] width 148 height 15
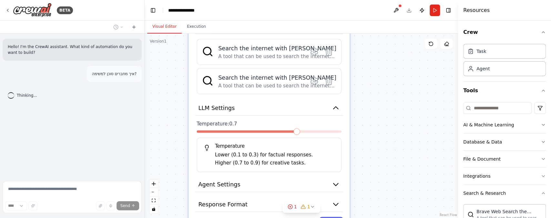
click at [338, 109] on icon "button" at bounding box center [336, 108] width 8 height 8
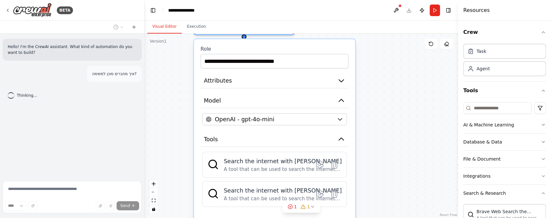
drag, startPoint x: 395, startPoint y: 82, endPoint x: 400, endPoint y: 197, distance: 115.2
click at [400, 163] on div "**********" at bounding box center [301, 126] width 313 height 185
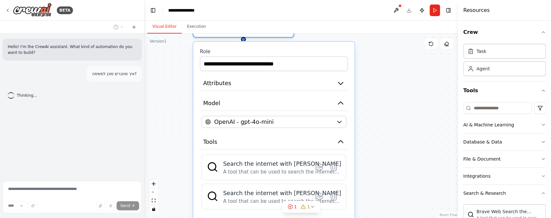
click at [342, 101] on icon "button" at bounding box center [340, 103] width 8 height 8
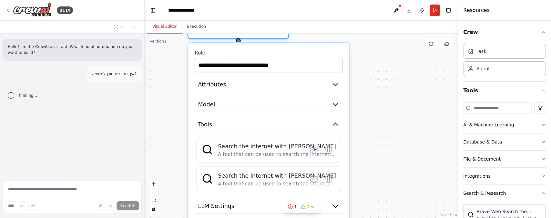
drag, startPoint x: 397, startPoint y: 124, endPoint x: 392, endPoint y: 129, distance: 7.3
click at [392, 129] on div "**********" at bounding box center [301, 126] width 313 height 185
click at [335, 125] on icon "button" at bounding box center [335, 124] width 8 height 8
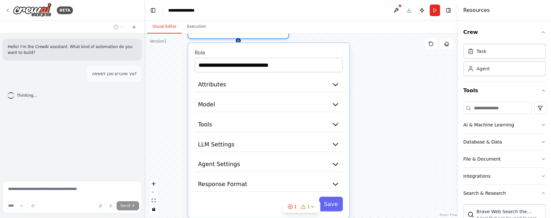
click at [334, 104] on icon "button" at bounding box center [335, 104] width 8 height 8
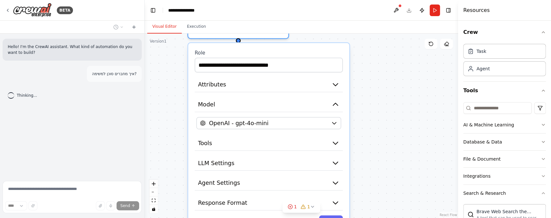
click at [335, 103] on icon "button" at bounding box center [335, 104] width 5 height 2
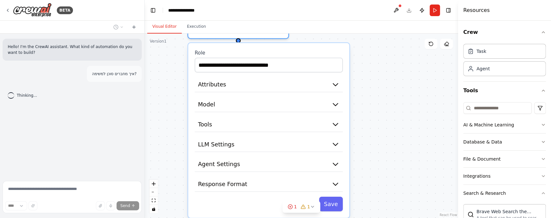
click at [336, 104] on icon "button" at bounding box center [335, 105] width 5 height 2
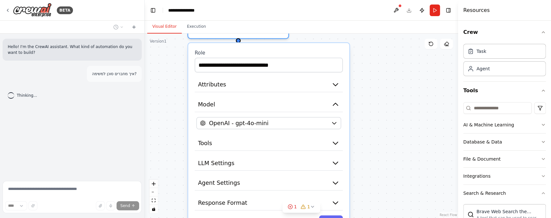
click at [336, 103] on icon "button" at bounding box center [335, 104] width 8 height 8
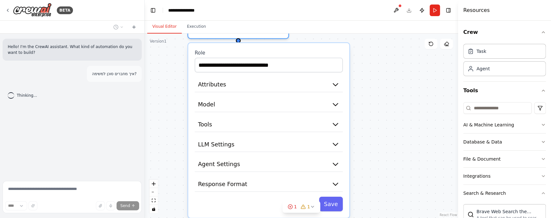
click at [338, 83] on icon "button" at bounding box center [335, 84] width 8 height 8
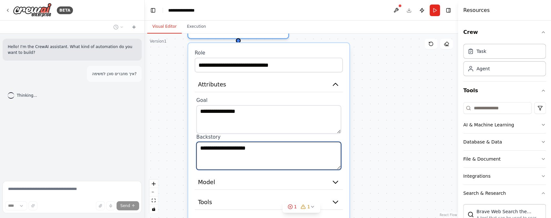
drag, startPoint x: 274, startPoint y: 147, endPoint x: 193, endPoint y: 145, distance: 80.7
click at [193, 145] on div "**********" at bounding box center [268, 169] width 161 height 253
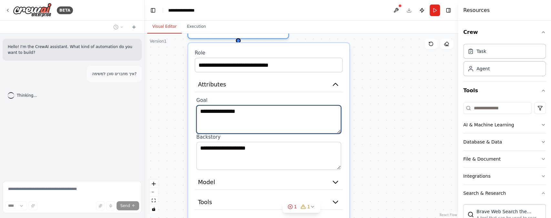
drag, startPoint x: 265, startPoint y: 116, endPoint x: 194, endPoint y: 115, distance: 71.0
click at [194, 115] on div "**********" at bounding box center [268, 169] width 161 height 253
paste textarea "**********"
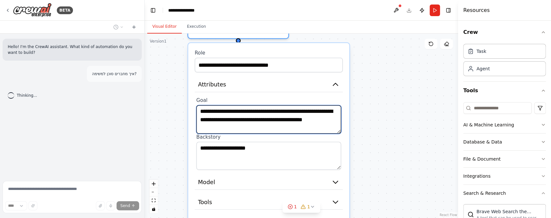
type textarea "**********"
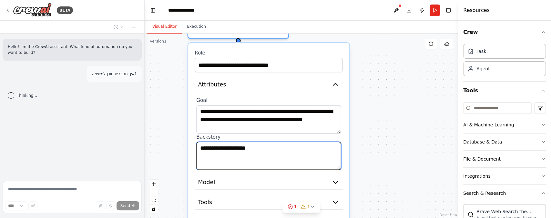
drag, startPoint x: 273, startPoint y: 155, endPoint x: 192, endPoint y: 150, distance: 80.8
click at [194, 151] on div "**********" at bounding box center [268, 169] width 161 height 253
paste textarea "**********"
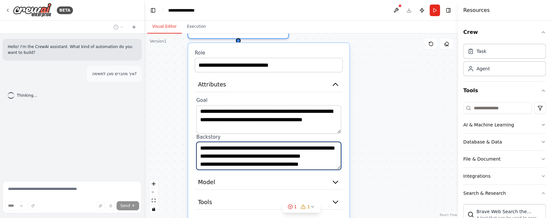
scroll to position [24, 0]
type textarea "**********"
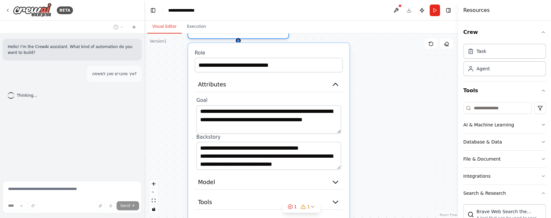
click at [335, 163] on icon "button" at bounding box center [335, 182] width 8 height 8
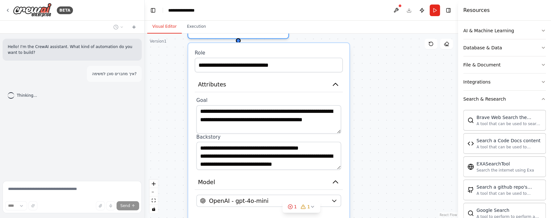
scroll to position [96, 0]
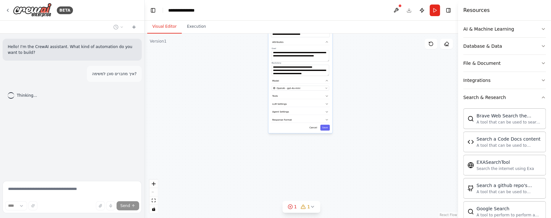
drag, startPoint x: 364, startPoint y: 164, endPoint x: 361, endPoint y: 74, distance: 89.7
click at [361, 74] on div "**********" at bounding box center [301, 126] width 313 height 185
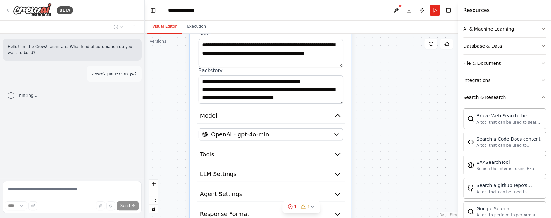
drag, startPoint x: 364, startPoint y: 76, endPoint x: 365, endPoint y: 187, distance: 111.3
click at [365, 163] on div "**********" at bounding box center [301, 126] width 313 height 185
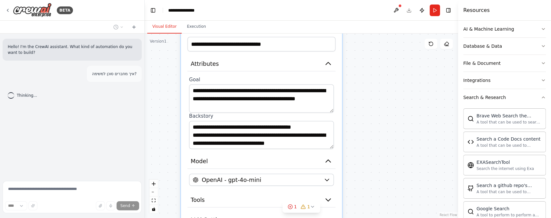
drag, startPoint x: 373, startPoint y: 114, endPoint x: 368, endPoint y: 145, distance: 31.7
click at [368, 145] on div "**********" at bounding box center [301, 126] width 313 height 185
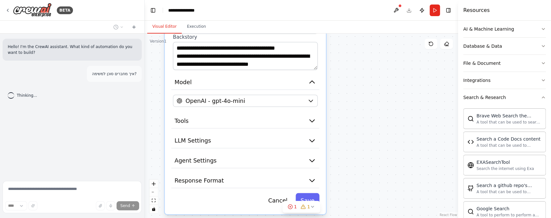
drag, startPoint x: 378, startPoint y: 118, endPoint x: 361, endPoint y: 40, distance: 79.6
click at [361, 40] on div "**********" at bounding box center [301, 126] width 313 height 185
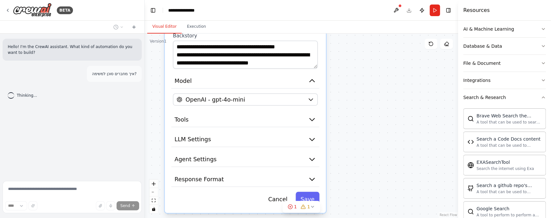
click at [310, 163] on button "Save" at bounding box center [307, 199] width 24 height 15
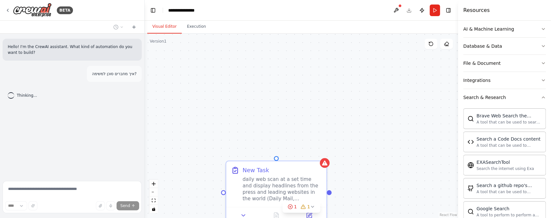
drag, startPoint x: 343, startPoint y: 141, endPoint x: 376, endPoint y: 197, distance: 65.5
click at [381, 163] on div "New Task daily web scan at a set time and display headlines from the press and …" at bounding box center [301, 126] width 313 height 185
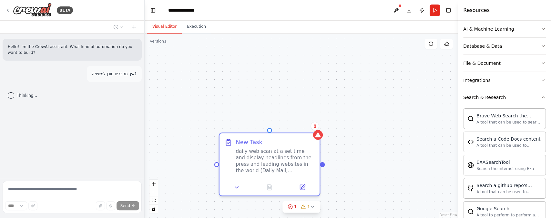
drag, startPoint x: 293, startPoint y: 161, endPoint x: 295, endPoint y: 113, distance: 48.8
click at [295, 148] on div "daily web scan at a set time and display headlines from the press and leading w…" at bounding box center [274, 161] width 79 height 26
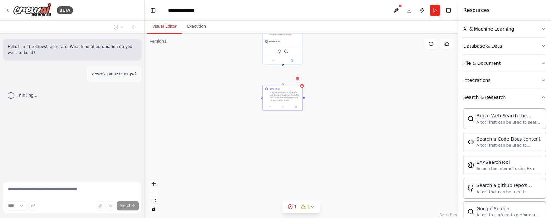
drag, startPoint x: 295, startPoint y: 99, endPoint x: 292, endPoint y: 93, distance: 7.1
click at [292, 93] on div "daily web scan at a set time and display headlines from the press and leading w…" at bounding box center [284, 96] width 31 height 10
click at [166, 28] on button "Visual Editor" at bounding box center [164, 27] width 35 height 14
click at [283, 68] on div "New Task daily web scan at a set time and display headlines from the press and …" at bounding box center [301, 126] width 313 height 185
drag, startPoint x: 283, startPoint y: 67, endPoint x: 284, endPoint y: 89, distance: 21.9
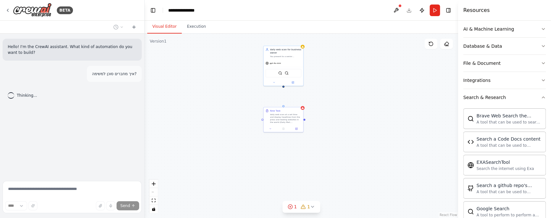
click at [284, 89] on div "New Task daily web scan at a set time and display headlines from the press and …" at bounding box center [301, 126] width 313 height 185
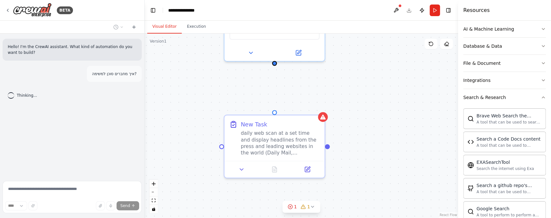
click at [275, 65] on div "New Task daily web scan at a set time and display headlines from the press and …" at bounding box center [301, 126] width 313 height 185
click at [275, 64] on div "New Task daily web scan at a set time and display headlines from the press and …" at bounding box center [301, 126] width 313 height 185
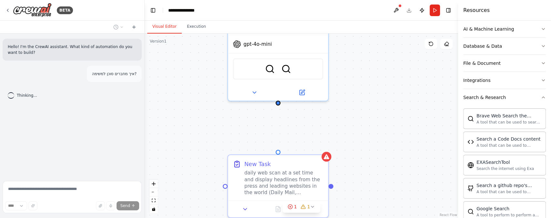
drag, startPoint x: 275, startPoint y: 65, endPoint x: 277, endPoint y: 99, distance: 34.2
click at [277, 99] on div "New Task daily web scan at a set time and display headlines from the press and …" at bounding box center [301, 126] width 313 height 185
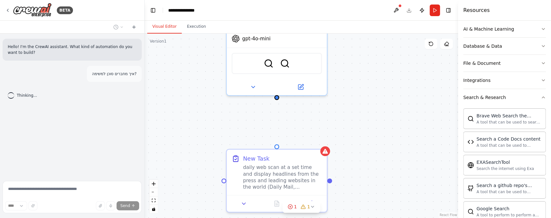
click at [278, 100] on div "New Task daily web scan at a set time and display headlines from the press and …" at bounding box center [301, 126] width 313 height 185
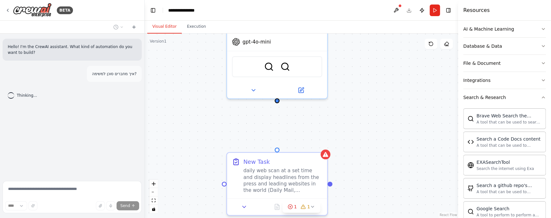
click at [276, 102] on div "New Task daily web scan at a set time and display headlines from the press and …" at bounding box center [301, 126] width 313 height 185
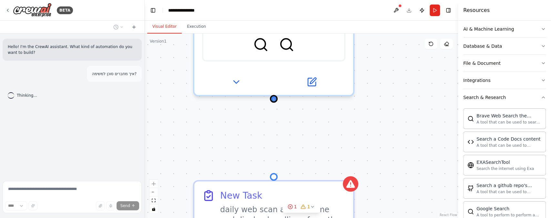
click at [274, 101] on div at bounding box center [274, 99] width 8 height 8
drag, startPoint x: 274, startPoint y: 99, endPoint x: 275, endPoint y: 105, distance: 6.6
click at [275, 105] on div "New Task daily web scan at a set time and display headlines from the press and …" at bounding box center [301, 126] width 313 height 185
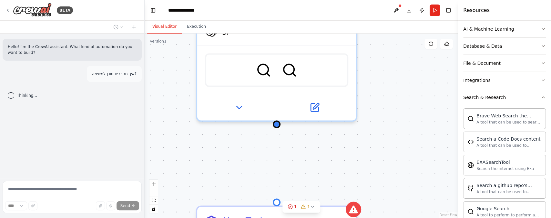
drag, startPoint x: 276, startPoint y: 102, endPoint x: 278, endPoint y: 120, distance: 18.5
click at [278, 120] on div "New Task daily web scan at a set time and display headlines from the press and …" at bounding box center [301, 126] width 313 height 185
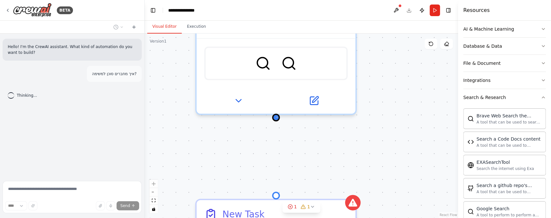
click at [278, 117] on div at bounding box center [276, 118] width 8 height 8
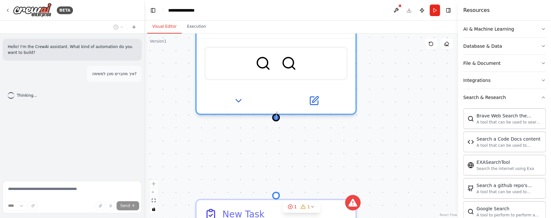
click at [277, 114] on div at bounding box center [276, 118] width 8 height 8
drag, startPoint x: 278, startPoint y: 115, endPoint x: 277, endPoint y: 120, distance: 4.6
click at [277, 123] on div "New Task daily web scan at a set time and display headlines from the press and …" at bounding box center [301, 126] width 313 height 185
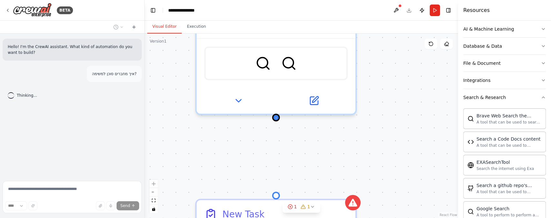
click at [276, 119] on div "New Task daily web scan at a set time and display headlines from the press and …" at bounding box center [301, 126] width 313 height 185
drag, startPoint x: 276, startPoint y: 120, endPoint x: 277, endPoint y: 198, distance: 77.8
click at [413, 9] on button "Run" at bounding box center [434, 11] width 10 height 12
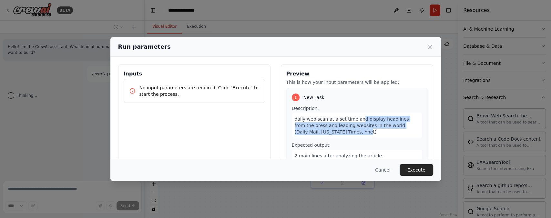
drag, startPoint x: 352, startPoint y: 135, endPoint x: 351, endPoint y: 116, distance: 18.7
click at [351, 116] on div "daily web scan at a set time and display headlines from the press and leading w…" at bounding box center [357, 125] width 130 height 25
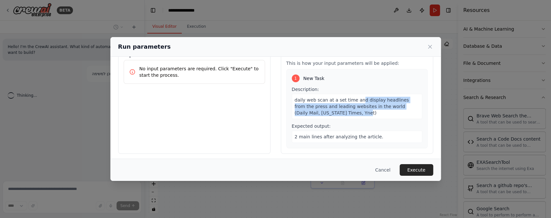
scroll to position [21, 0]
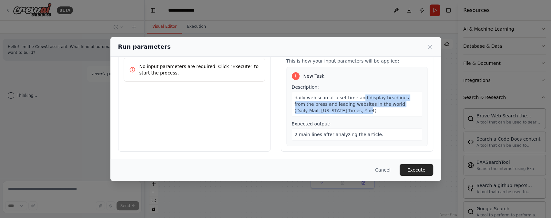
click at [413, 163] on button "Execute" at bounding box center [416, 170] width 34 height 12
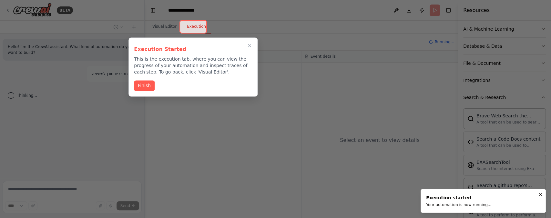
click at [143, 84] on button "Finish" at bounding box center [144, 85] width 21 height 11
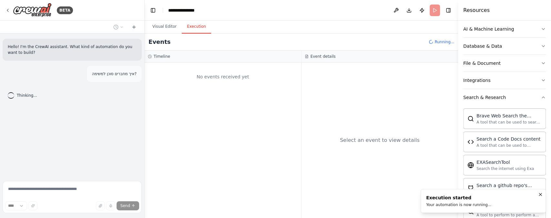
click at [168, 25] on button "Visual Editor" at bounding box center [164, 27] width 35 height 14
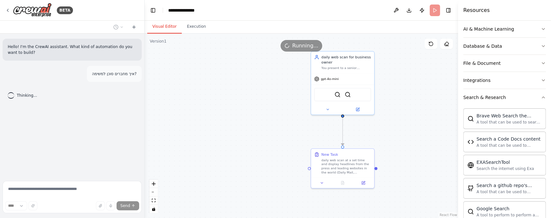
click at [413, 10] on header "**********" at bounding box center [301, 10] width 313 height 21
click at [194, 25] on button "Execution" at bounding box center [196, 27] width 29 height 14
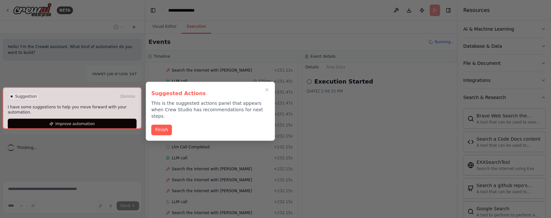
scroll to position [1315, 0]
click at [164, 125] on button "Finish" at bounding box center [161, 130] width 21 height 11
click at [105, 119] on button "Improve automation" at bounding box center [72, 124] width 129 height 10
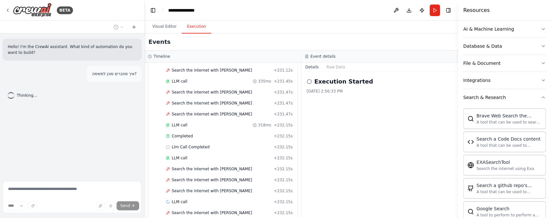
drag, startPoint x: 121, startPoint y: 112, endPoint x: 129, endPoint y: 76, distance: 36.6
click at [114, 110] on div "Hello! I'm the CrewAI assistant. What kind of automation do you want to build? …" at bounding box center [72, 106] width 144 height 145
click at [154, 10] on button "Toggle Left Sidebar" at bounding box center [152, 10] width 9 height 9
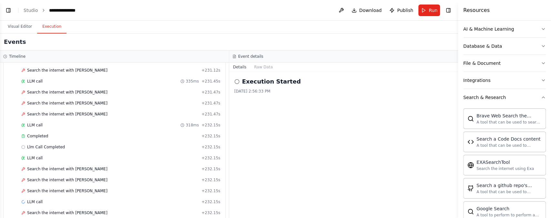
click at [265, 107] on div "Execution Started [DATE] 2:56:33 PM" at bounding box center [343, 145] width 229 height 146
click at [263, 66] on button "Raw Data" at bounding box center [263, 67] width 26 height 9
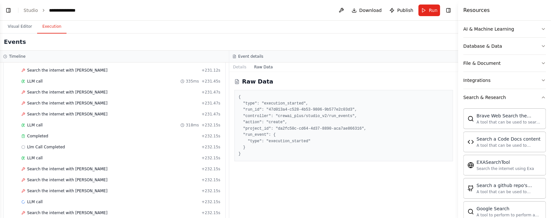
click at [237, 69] on button "Details" at bounding box center [239, 67] width 21 height 9
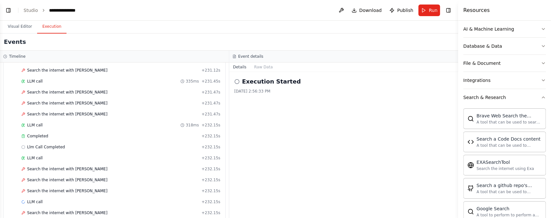
click at [237, 80] on icon at bounding box center [236, 81] width 5 height 5
click at [237, 82] on icon at bounding box center [236, 81] width 5 height 5
click at [265, 85] on h2 "Execution Started" at bounding box center [271, 81] width 59 height 9
click at [292, 85] on div "Execution Started" at bounding box center [343, 81] width 219 height 9
click at [265, 68] on button "Raw Data" at bounding box center [263, 67] width 26 height 9
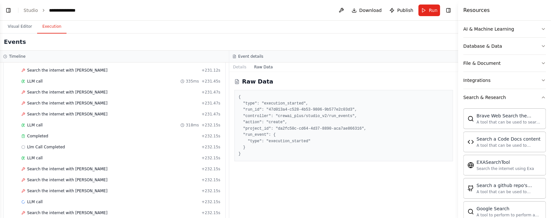
click at [64, 163] on div "LLM call + 232.15s" at bounding box center [120, 201] width 199 height 5
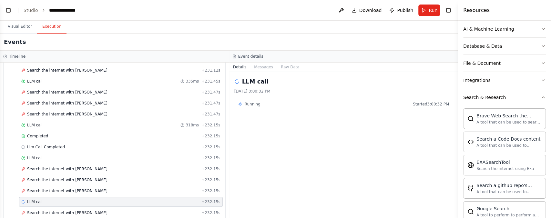
click at [260, 66] on button "Messages" at bounding box center [263, 67] width 27 height 9
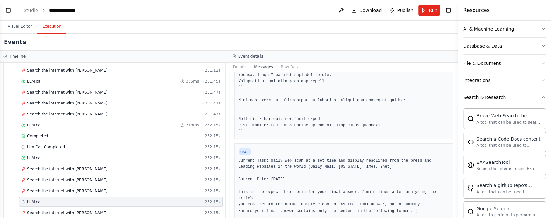
scroll to position [430, 0]
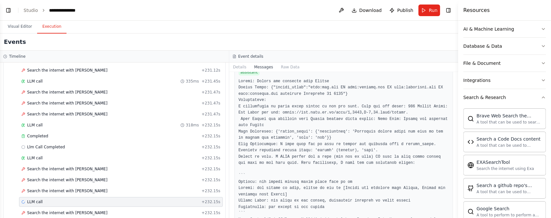
click at [413, 92] on button "Toggle Sidebar" at bounding box center [457, 109] width 5 height 218
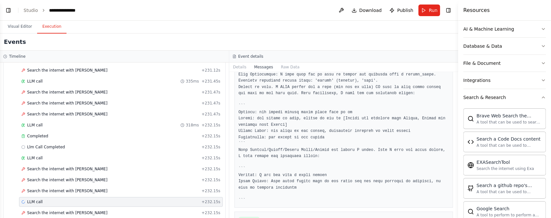
scroll to position [4652, 0]
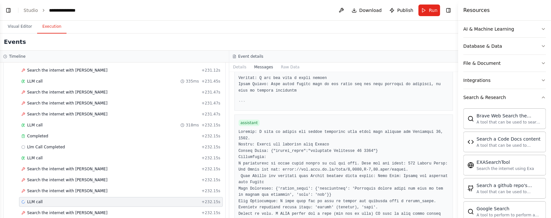
click at [123, 163] on div "Search the internet with [PERSON_NAME] + 232.15s" at bounding box center [121, 180] width 204 height 10
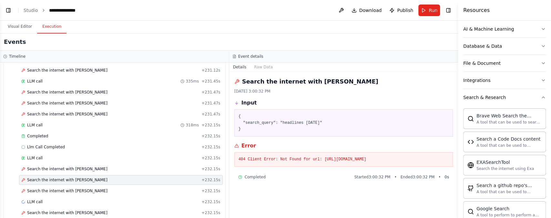
click at [77, 155] on div "LLM call + 232.15s" at bounding box center [120, 157] width 199 height 5
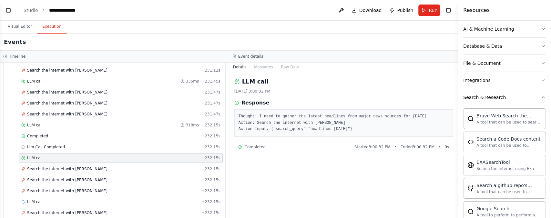
click at [76, 153] on div "LLM call + 232.15s" at bounding box center [121, 158] width 204 height 10
click at [74, 145] on div "Llm Call Completed + 232.15s" at bounding box center [120, 147] width 199 height 5
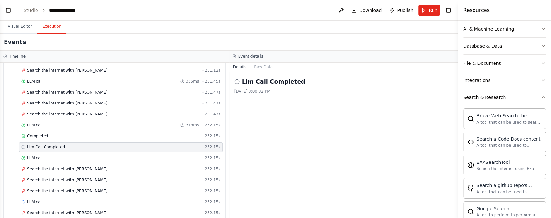
click at [75, 134] on div "Completed" at bounding box center [109, 136] width 177 height 5
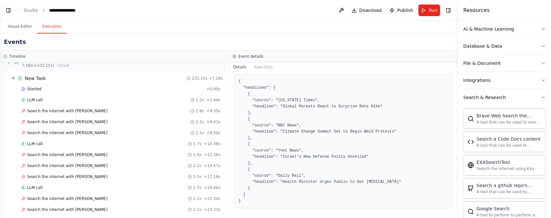
scroll to position [0, 0]
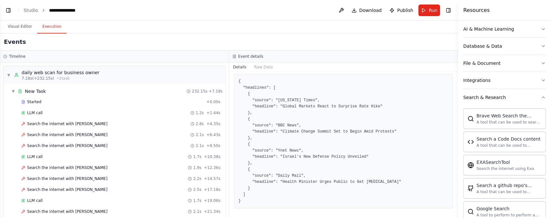
click at [86, 111] on div "LLM call 1.2s + 1.44s" at bounding box center [120, 112] width 199 height 5
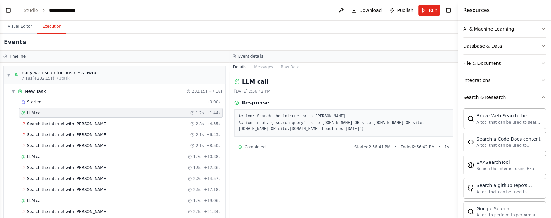
click at [122, 125] on div "Search the internet with [PERSON_NAME] 2.8s + 4.35s" at bounding box center [120, 123] width 199 height 5
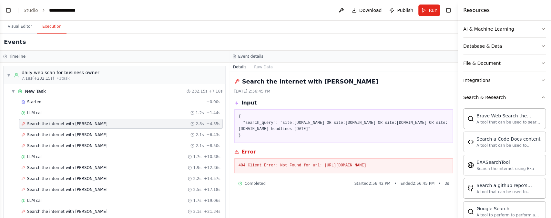
click at [102, 103] on div "Started" at bounding box center [112, 101] width 182 height 5
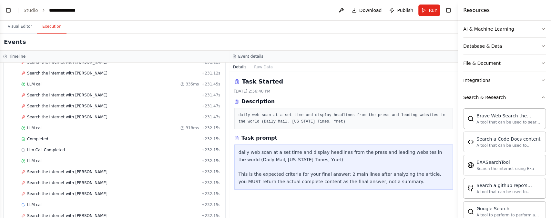
scroll to position [1315, 0]
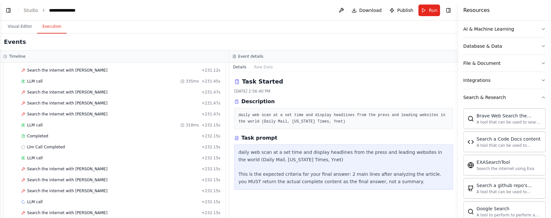
click at [173, 163] on div "Search the internet with [PERSON_NAME] + 232.15s" at bounding box center [121, 213] width 204 height 10
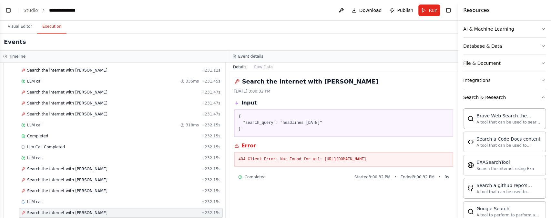
click at [147, 131] on div "Completed + 232.15s" at bounding box center [121, 136] width 204 height 10
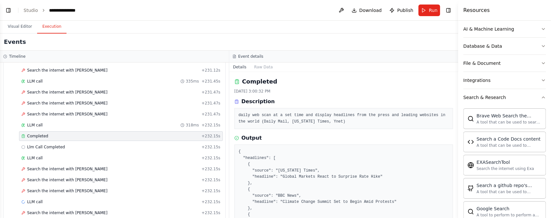
scroll to position [70, 0]
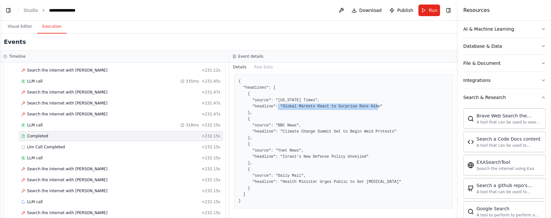
drag, startPoint x: 279, startPoint y: 106, endPoint x: 379, endPoint y: 107, distance: 100.6
click at [379, 107] on pre "{ "headlines": [ { "source": "[US_STATE] Times", "headline": "Global Markets Re…" at bounding box center [343, 141] width 210 height 126
click at [136, 163] on div "LLM call + 232.15s" at bounding box center [121, 202] width 204 height 10
